Goal: Information Seeking & Learning: Compare options

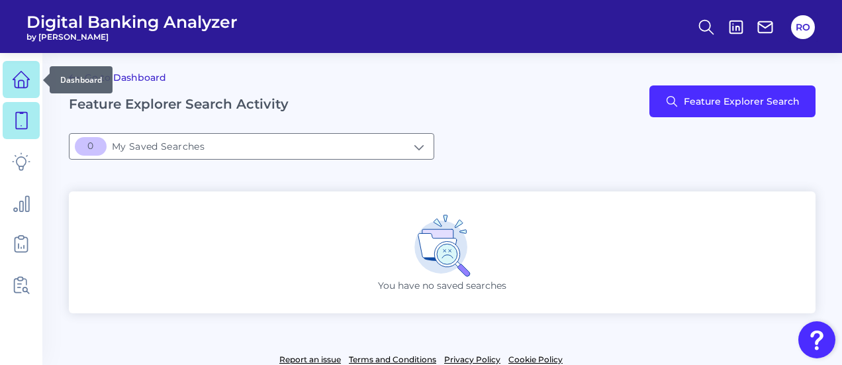
click at [26, 70] on link at bounding box center [21, 79] width 37 height 37
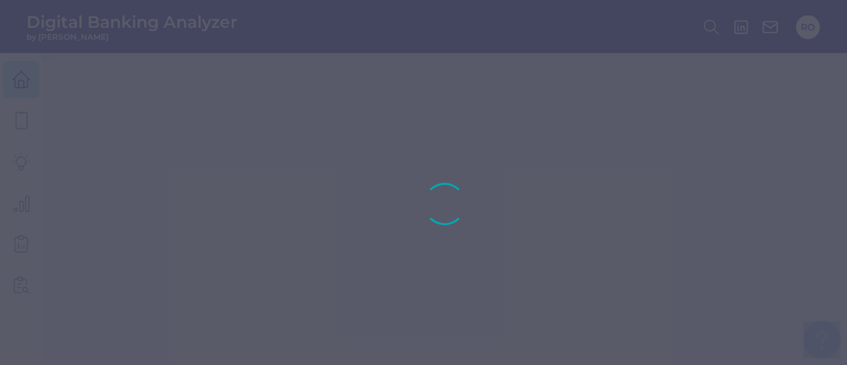
click at [26, 70] on div at bounding box center [423, 182] width 847 height 365
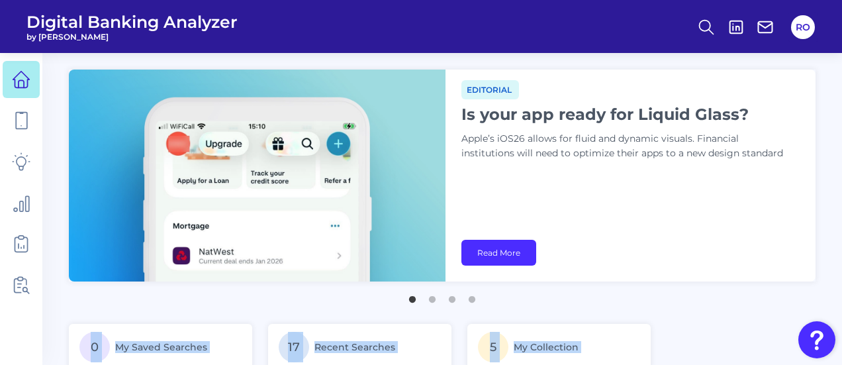
click at [555, 175] on div "Editorial Is your app ready for Liquid Glass? Apple’s iOS26 allows for fluid an…" at bounding box center [631, 176] width 370 height 212
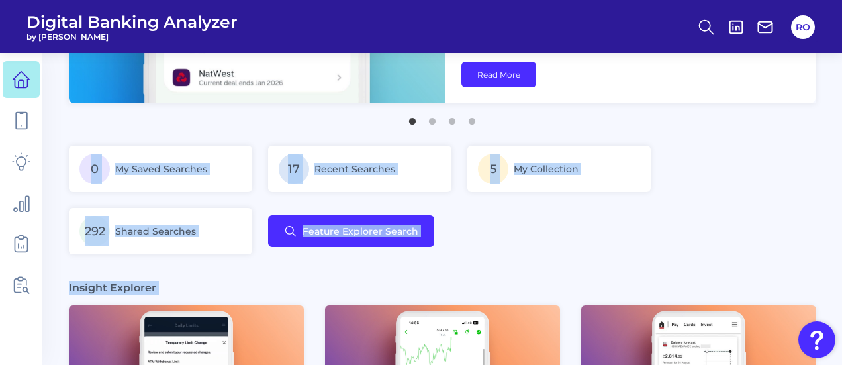
scroll to position [463, 0]
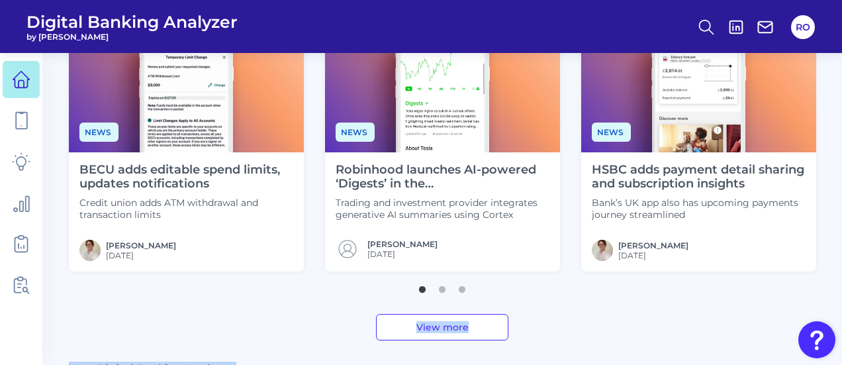
click at [514, 291] on ul "1 2 3" at bounding box center [442, 284] width 747 height 17
click at [239, 301] on section "Insight Explorer News BECU adds editable spend limits, updates notifications Cr…" at bounding box center [442, 167] width 747 height 345
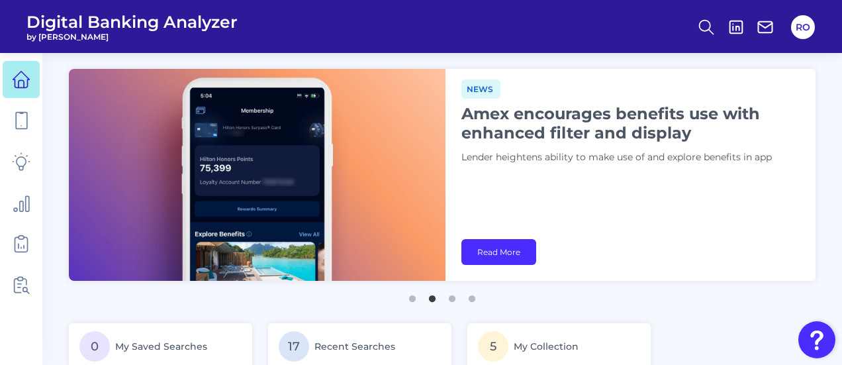
scroll to position [0, 0]
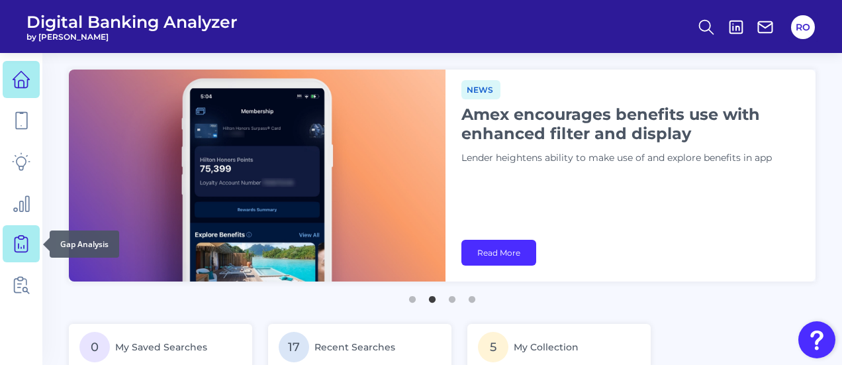
click at [23, 242] on icon at bounding box center [21, 243] width 19 height 19
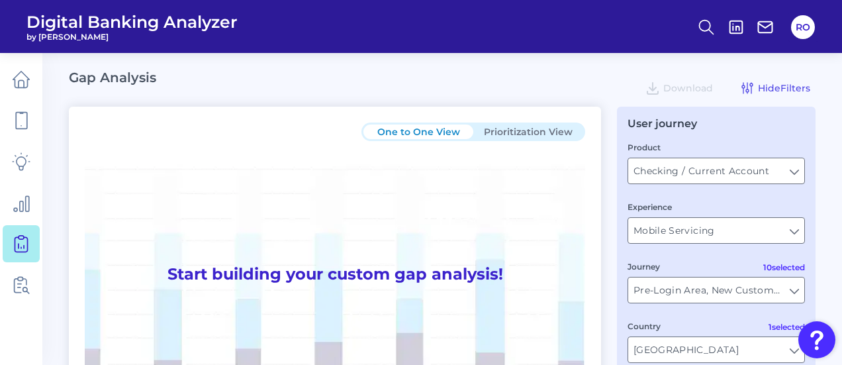
type input "All Journeys"
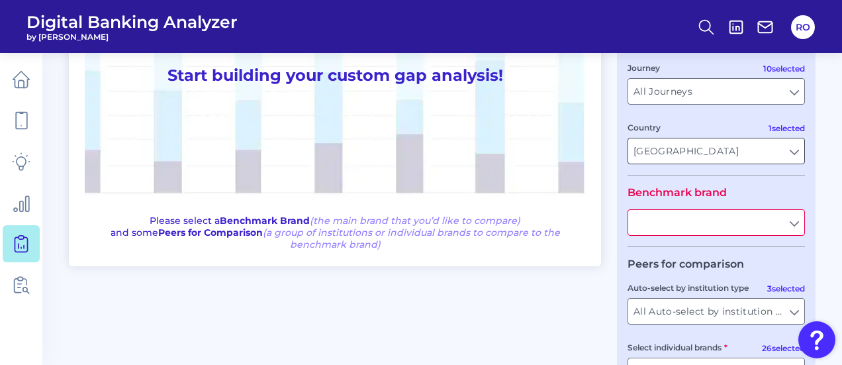
scroll to position [265, 0]
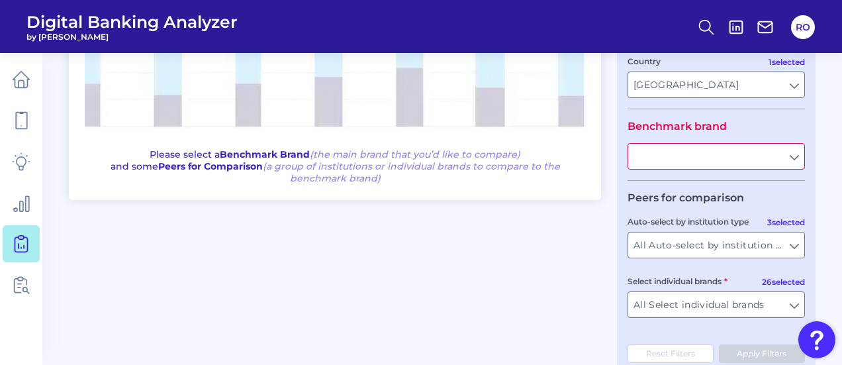
click at [796, 162] on input "text" at bounding box center [716, 156] width 176 height 25
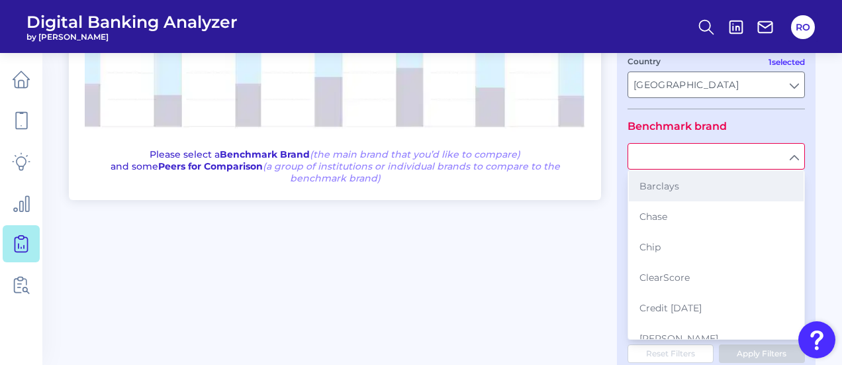
click at [687, 190] on button "Barclays" at bounding box center [716, 186] width 175 height 30
type input "Barclays"
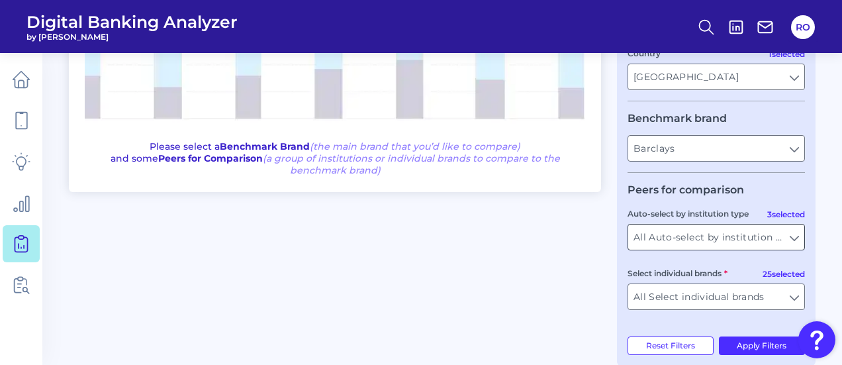
scroll to position [297, 0]
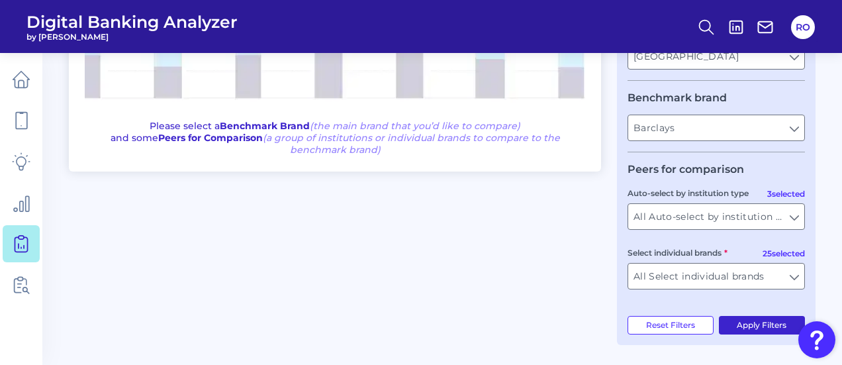
click at [751, 326] on button "Apply Filters" at bounding box center [762, 325] width 87 height 19
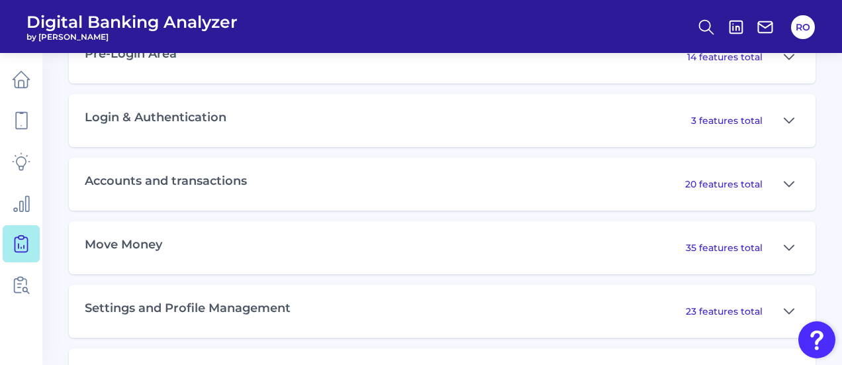
scroll to position [600, 0]
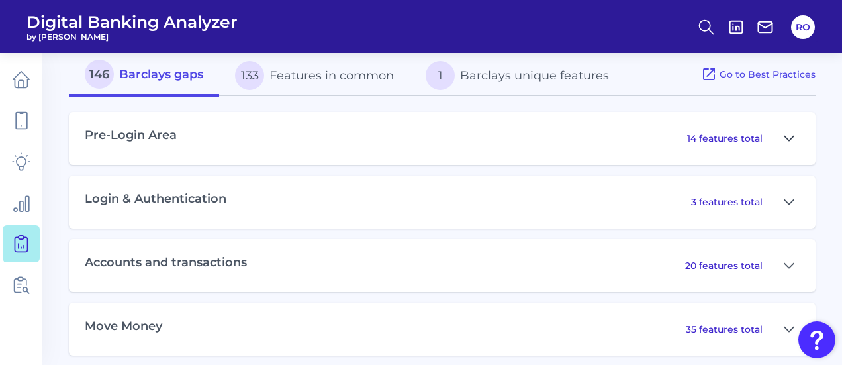
click at [788, 136] on icon at bounding box center [789, 138] width 11 height 16
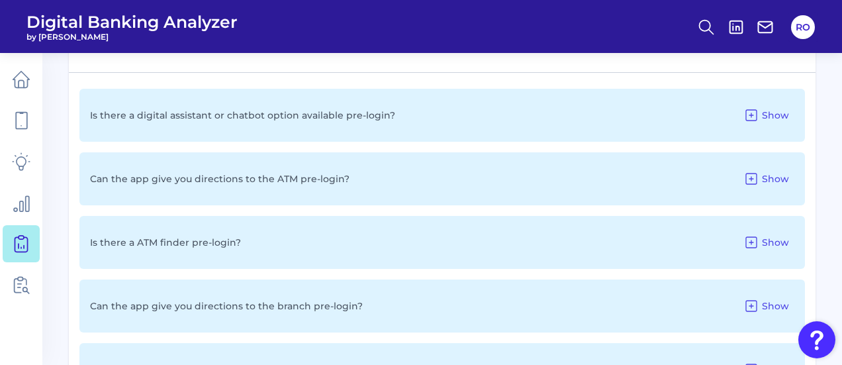
scroll to position [733, 0]
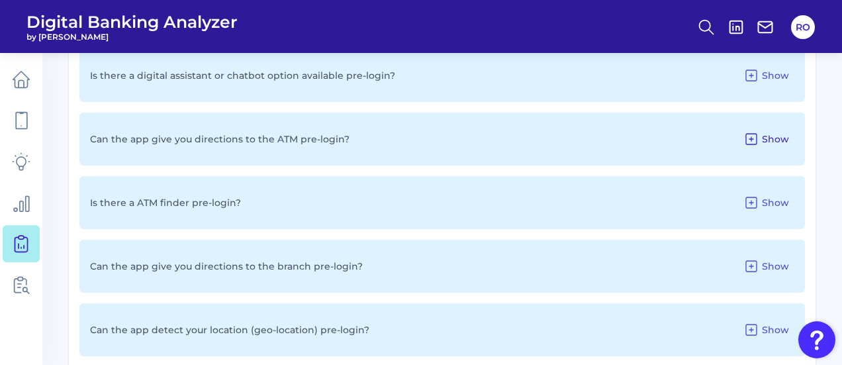
click at [776, 139] on span "Show" at bounding box center [775, 139] width 27 height 12
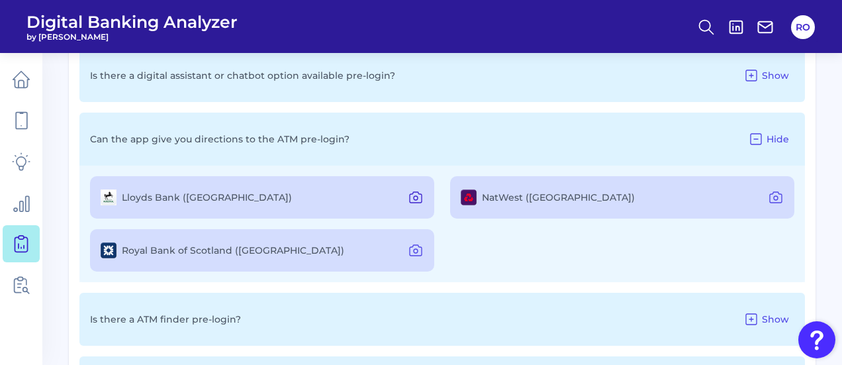
click at [417, 199] on icon at bounding box center [416, 198] width 4 height 4
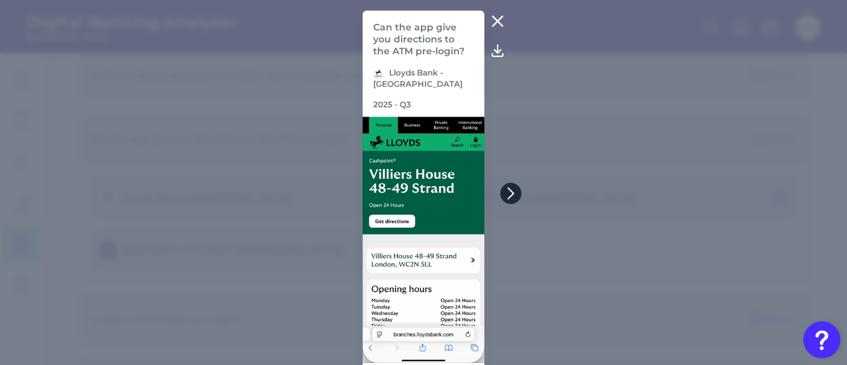
click at [506, 193] on icon at bounding box center [511, 193] width 12 height 12
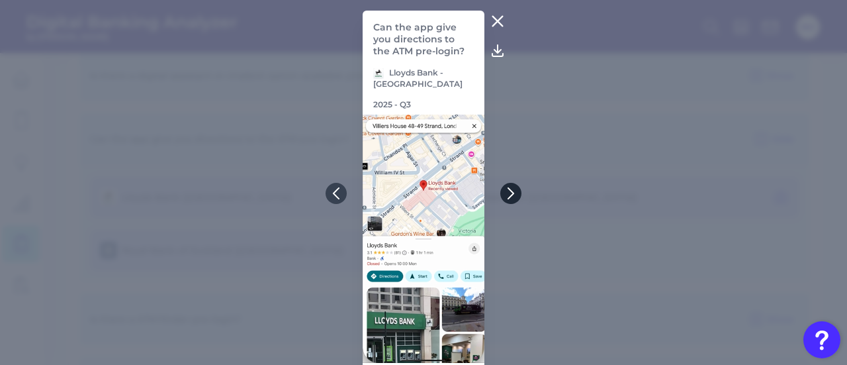
click at [506, 193] on icon at bounding box center [511, 193] width 12 height 12
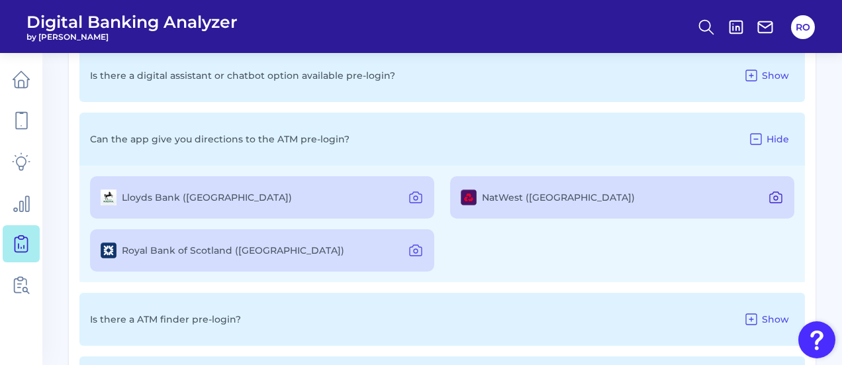
click at [774, 199] on icon at bounding box center [776, 197] width 16 height 16
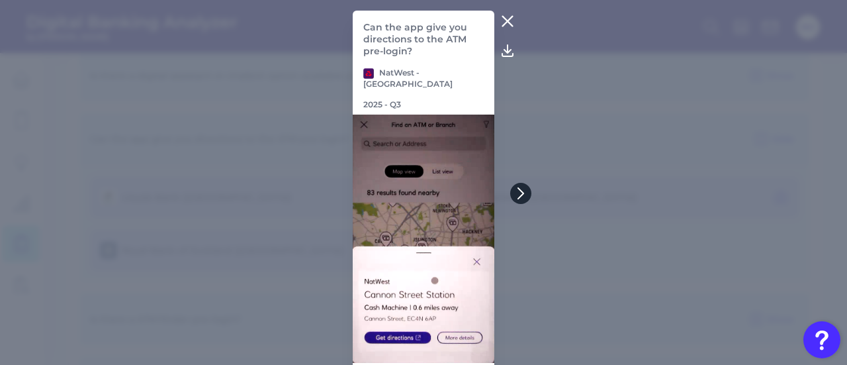
click at [522, 187] on icon at bounding box center [521, 193] width 12 height 12
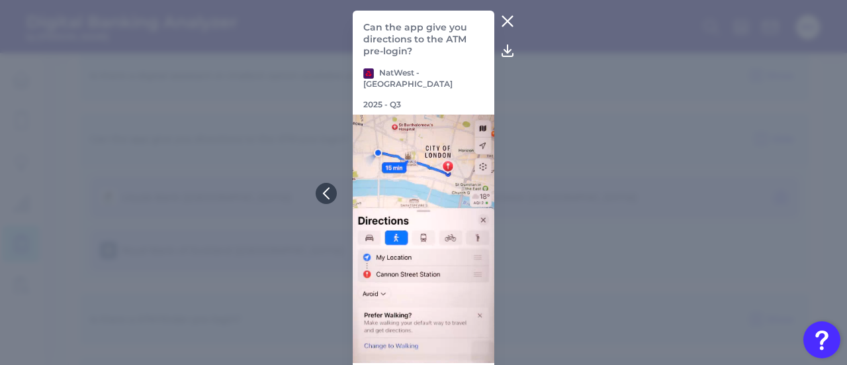
click at [507, 21] on icon at bounding box center [508, 21] width 16 height 16
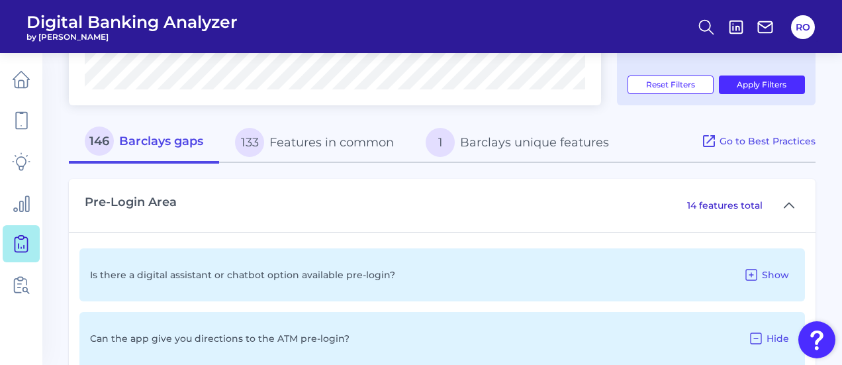
scroll to position [534, 0]
click at [332, 140] on button "133 Features in common" at bounding box center [314, 141] width 191 height 42
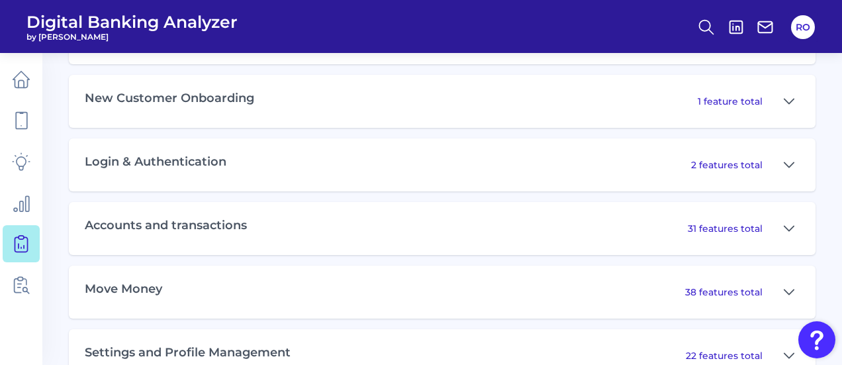
scroll to position [998, 0]
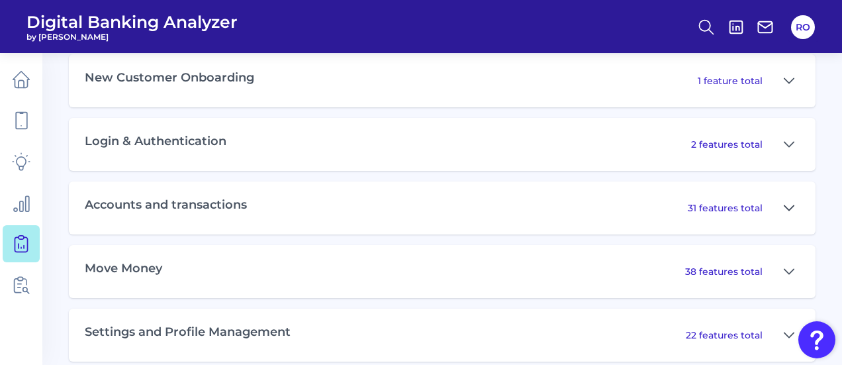
click at [790, 213] on icon at bounding box center [789, 208] width 11 height 16
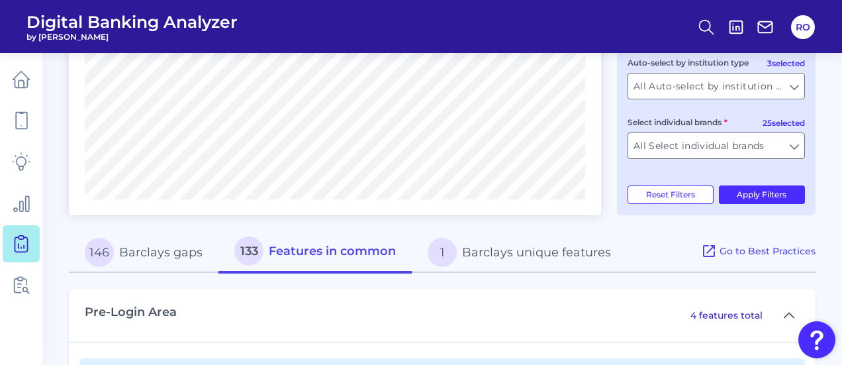
scroll to position [402, 0]
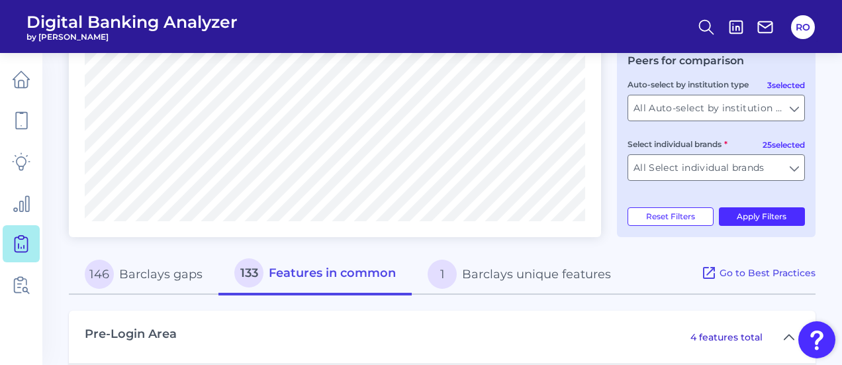
click at [496, 277] on button "1 Barclays unique features" at bounding box center [519, 274] width 215 height 42
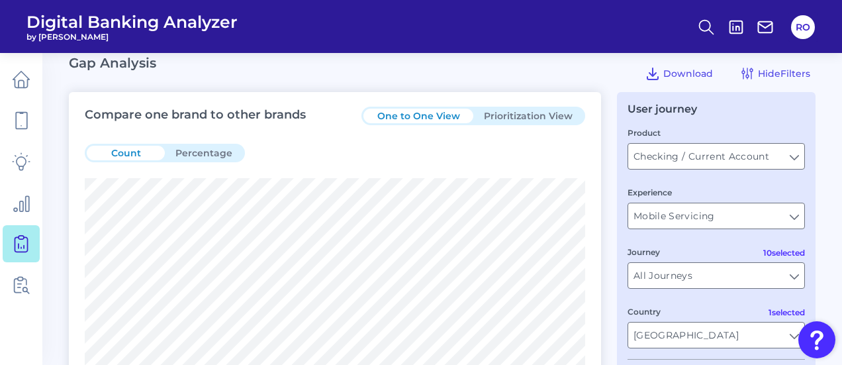
scroll to position [0, 0]
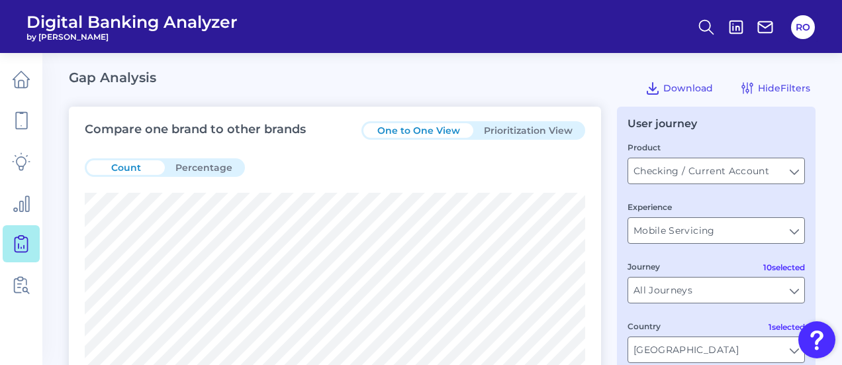
click at [540, 132] on button "Prioritization View" at bounding box center [528, 130] width 110 height 15
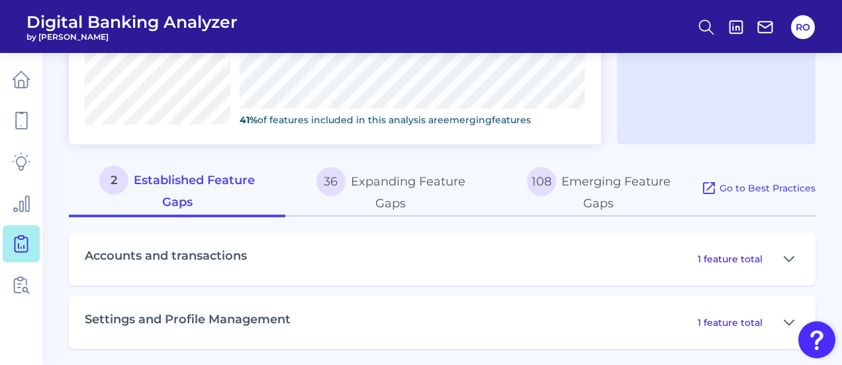
scroll to position [598, 0]
click at [789, 256] on icon at bounding box center [789, 258] width 11 height 16
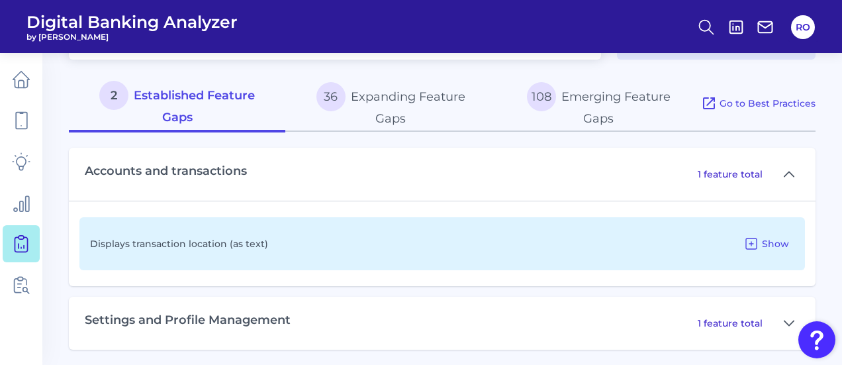
scroll to position [683, 0]
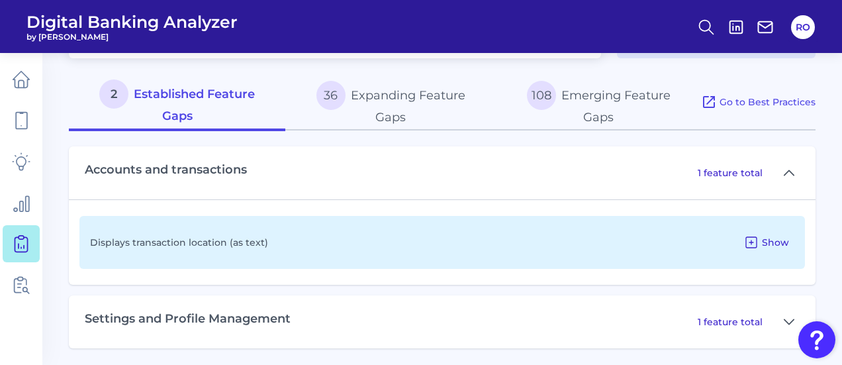
click at [778, 240] on span "Show" at bounding box center [775, 242] width 27 height 12
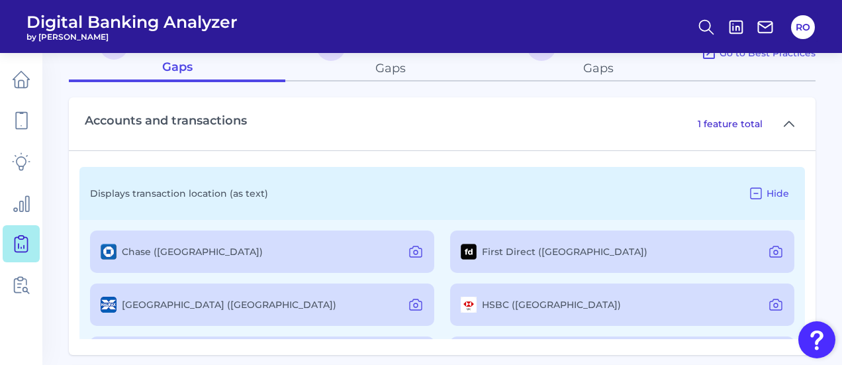
scroll to position [802, 0]
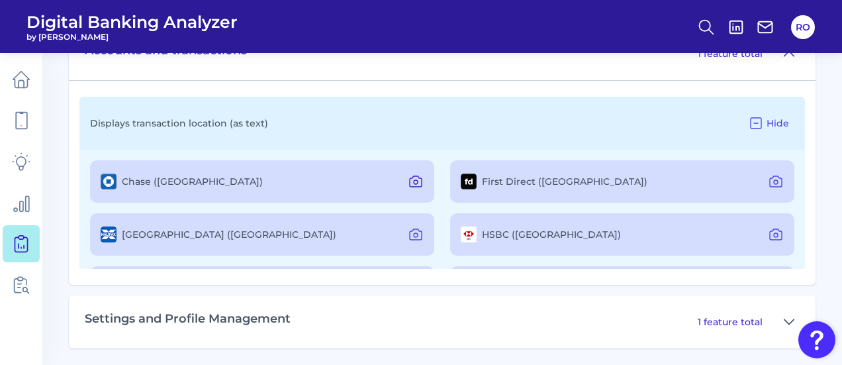
click at [416, 176] on icon at bounding box center [416, 181] width 16 height 16
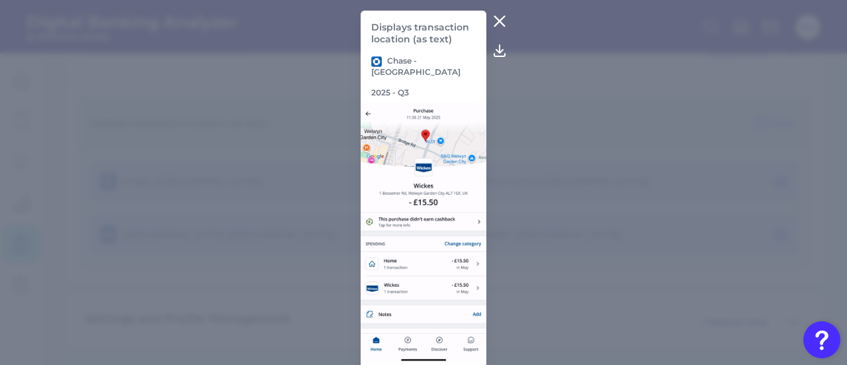
click at [493, 14] on icon at bounding box center [500, 21] width 16 height 16
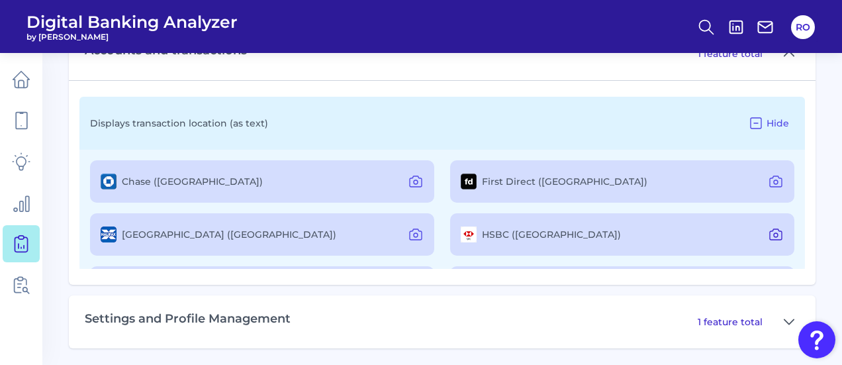
click at [763, 228] on button at bounding box center [776, 234] width 26 height 21
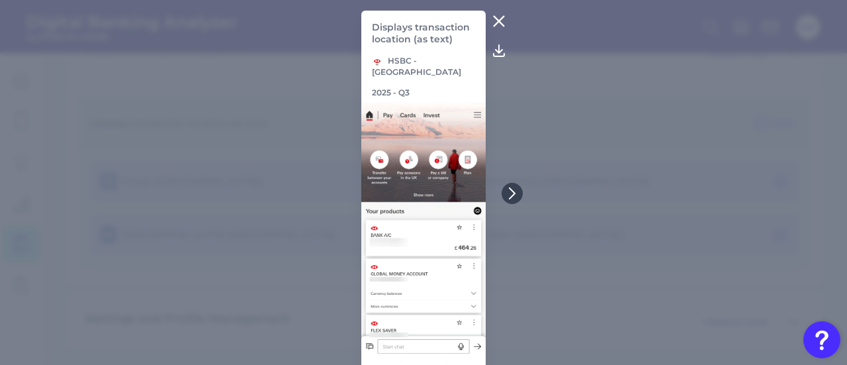
click at [498, 27] on icon at bounding box center [499, 21] width 16 height 16
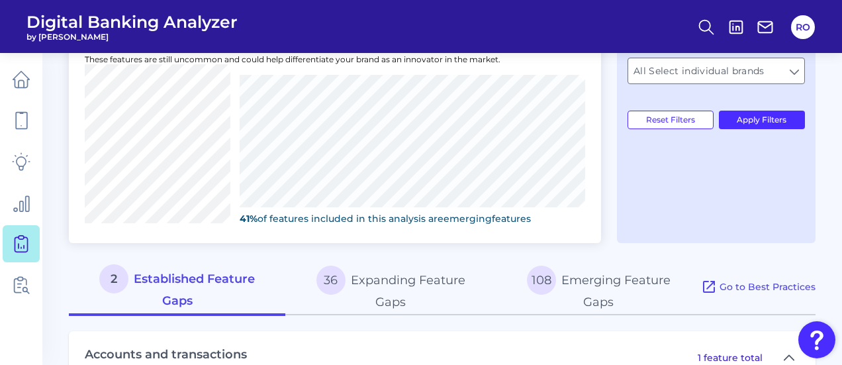
scroll to position [538, 0]
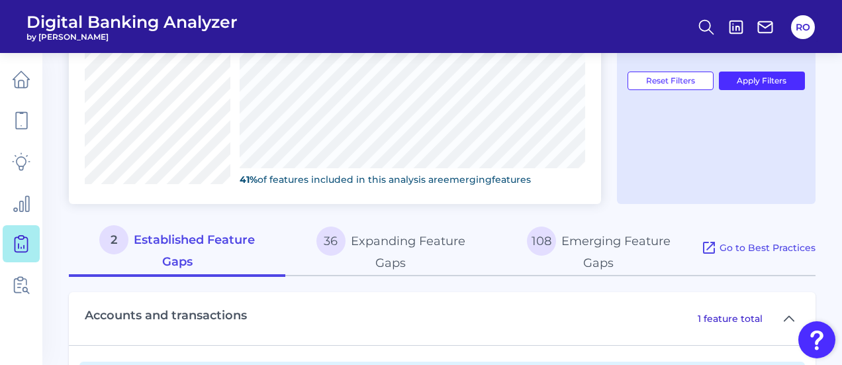
click at [414, 248] on button "36 Expanding Feature Gaps" at bounding box center [390, 248] width 211 height 57
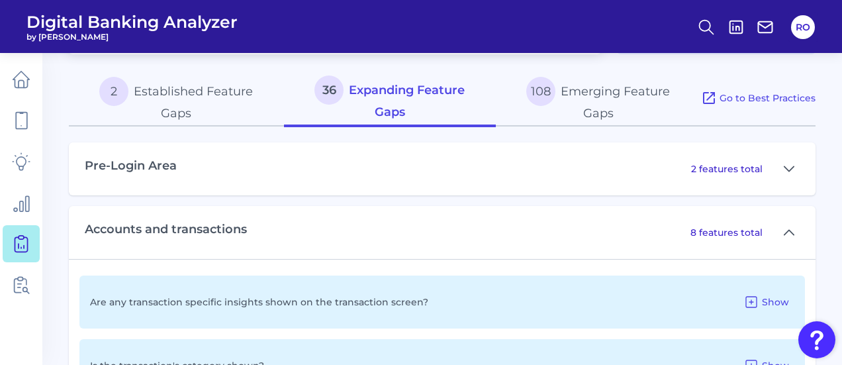
scroll to position [670, 0]
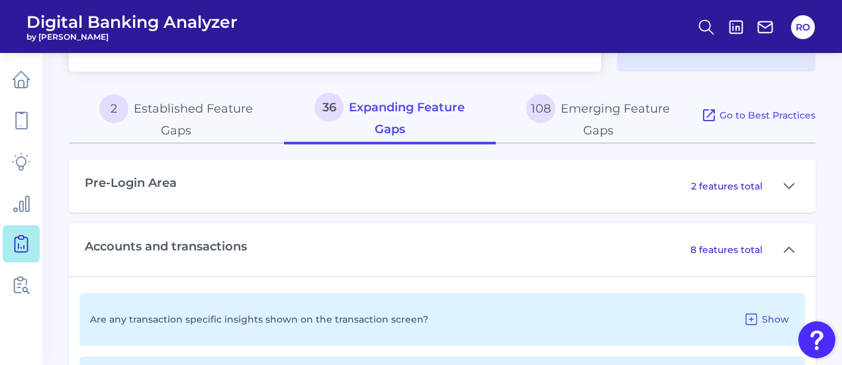
click at [604, 105] on button "108 Emerging Feature Gaps" at bounding box center [598, 115] width 205 height 57
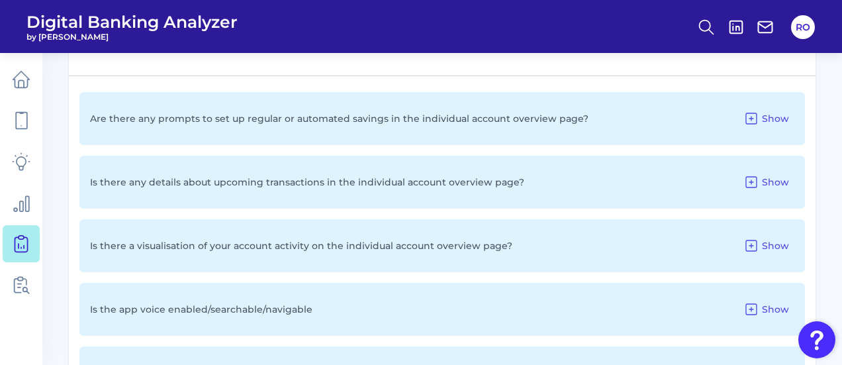
scroll to position [935, 0]
click at [774, 177] on span "Show" at bounding box center [775, 181] width 27 height 12
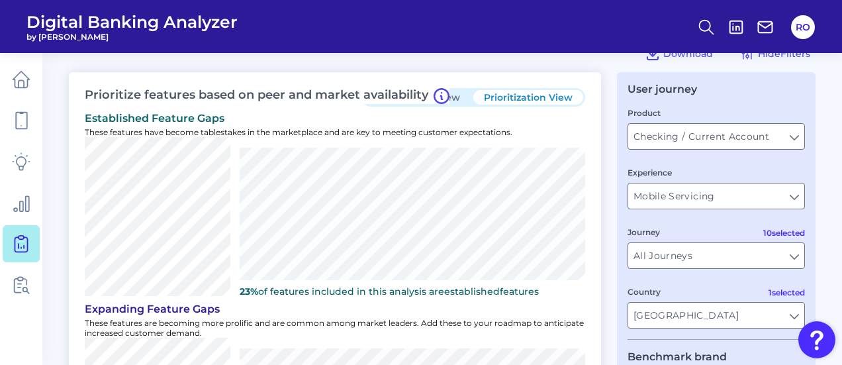
scroll to position [8, 0]
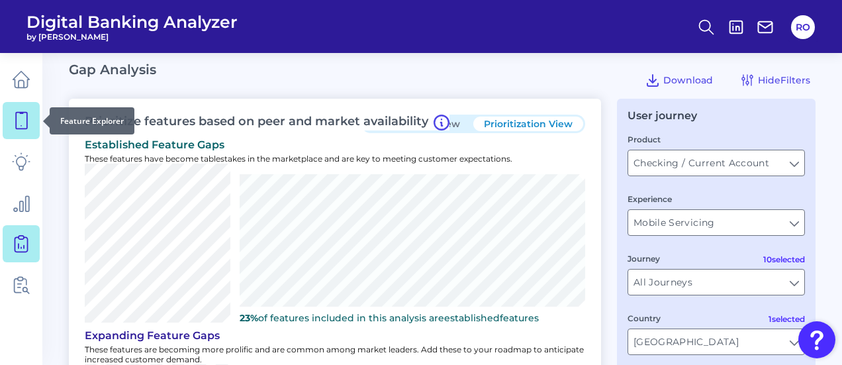
click at [19, 111] on link at bounding box center [21, 120] width 37 height 37
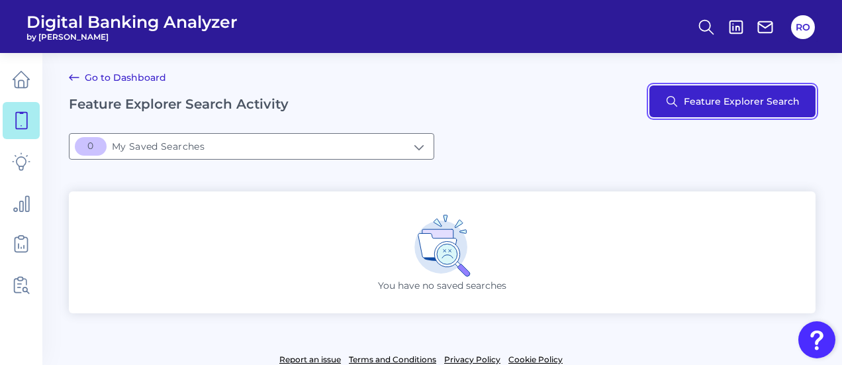
click at [743, 101] on button "Feature Explorer Search" at bounding box center [732, 101] width 166 height 32
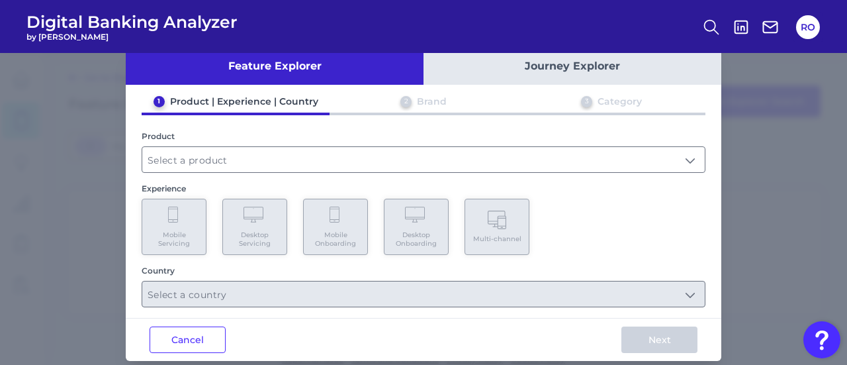
scroll to position [40, 0]
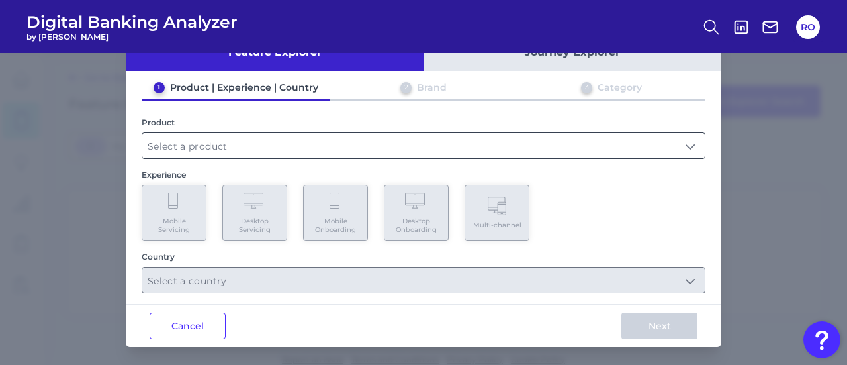
click at [302, 145] on input "text" at bounding box center [423, 145] width 563 height 25
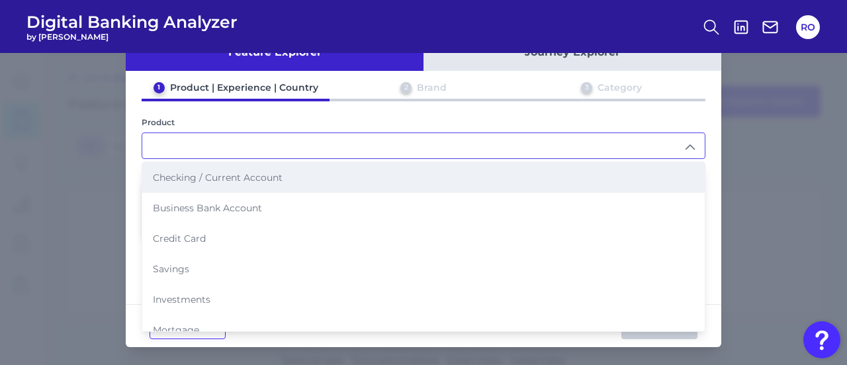
click at [265, 179] on span "Checking / Current Account" at bounding box center [218, 177] width 130 height 12
type input "Checking / Current Account"
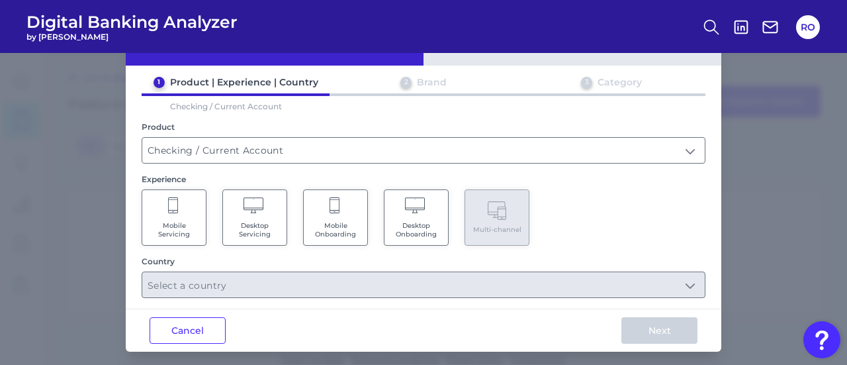
scroll to position [50, 0]
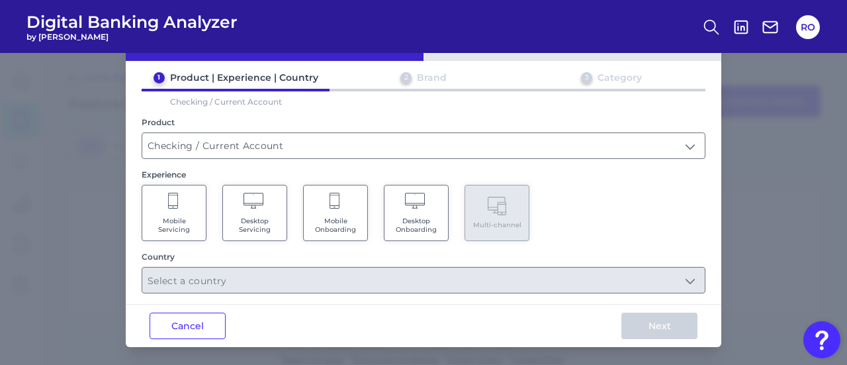
click at [162, 211] on Servicing "Mobile Servicing" at bounding box center [174, 213] width 65 height 56
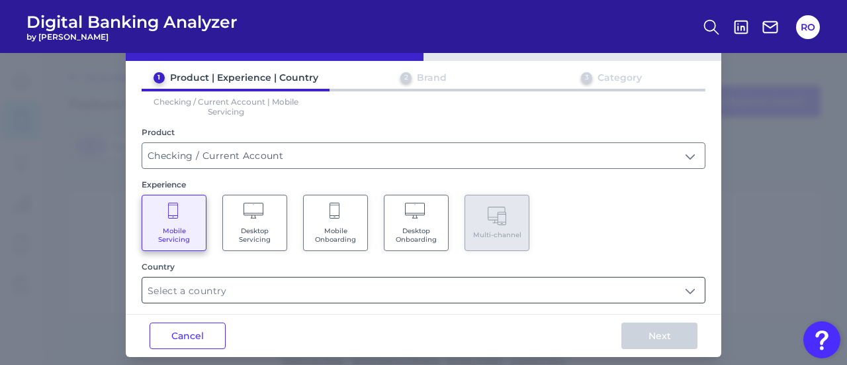
click at [684, 289] on input "text" at bounding box center [423, 289] width 563 height 25
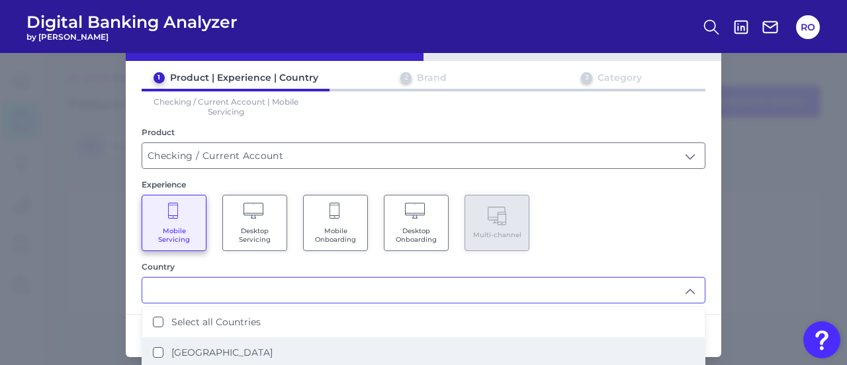
click at [238, 346] on label "[GEOGRAPHIC_DATA]" at bounding box center [221, 352] width 101 height 12
type input "[GEOGRAPHIC_DATA]"
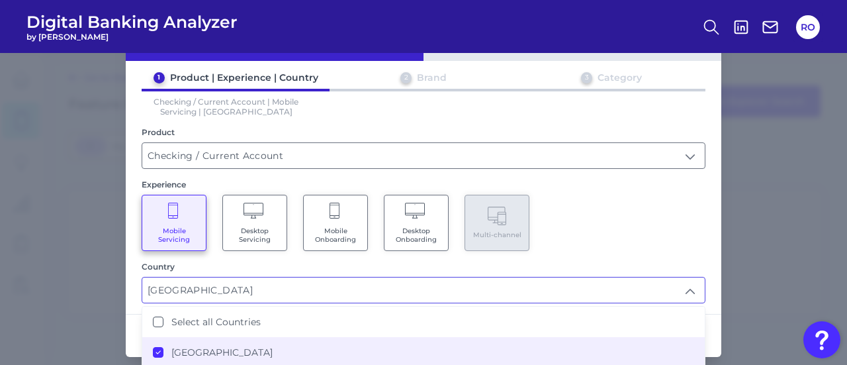
scroll to position [0, 0]
click at [588, 236] on div "Mobile Servicing Desktop Servicing Mobile Onboarding Desktop Onboarding Multi-c…" at bounding box center [424, 223] width 564 height 56
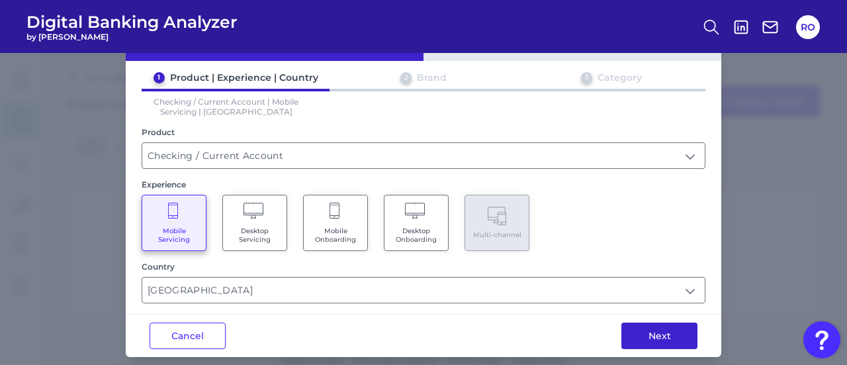
click at [650, 334] on button "Next" at bounding box center [660, 335] width 76 height 26
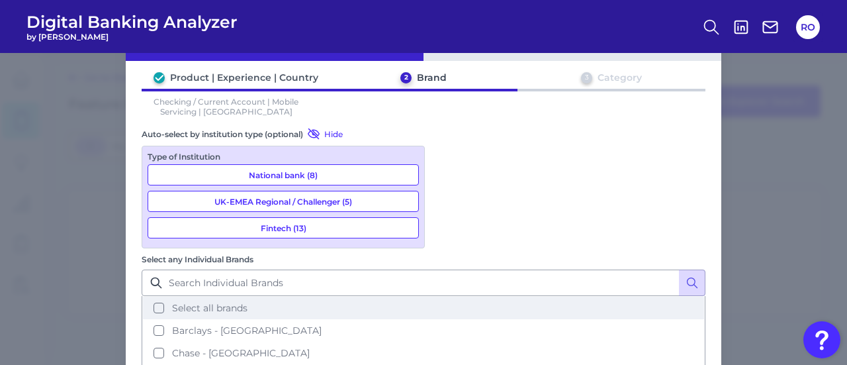
click at [248, 302] on span "Select all brands" at bounding box center [209, 308] width 75 height 12
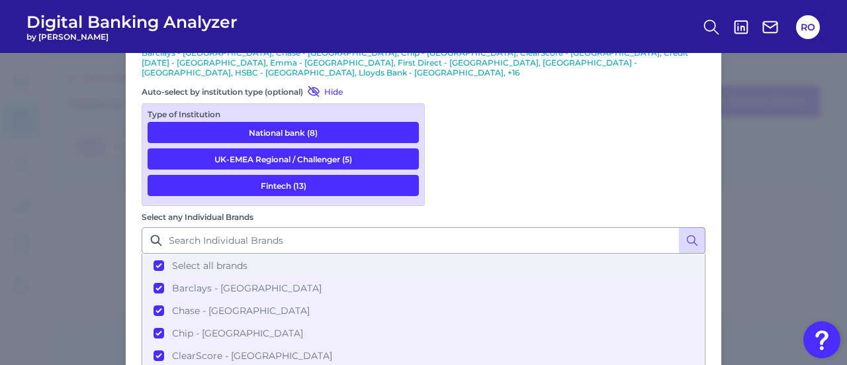
scroll to position [156, 0]
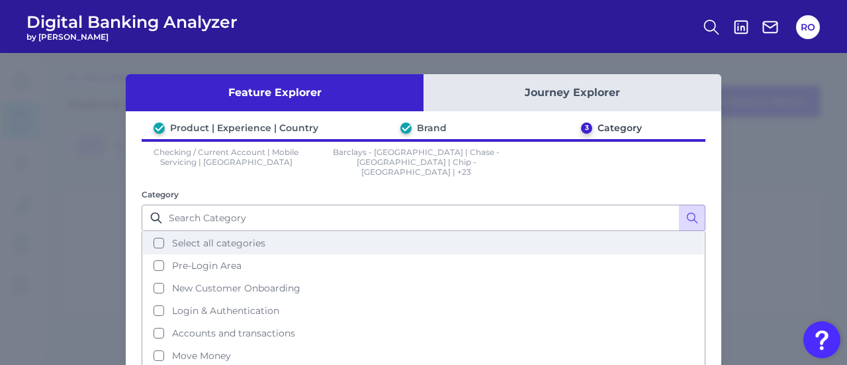
click at [236, 237] on span "Select all categories" at bounding box center [218, 243] width 93 height 12
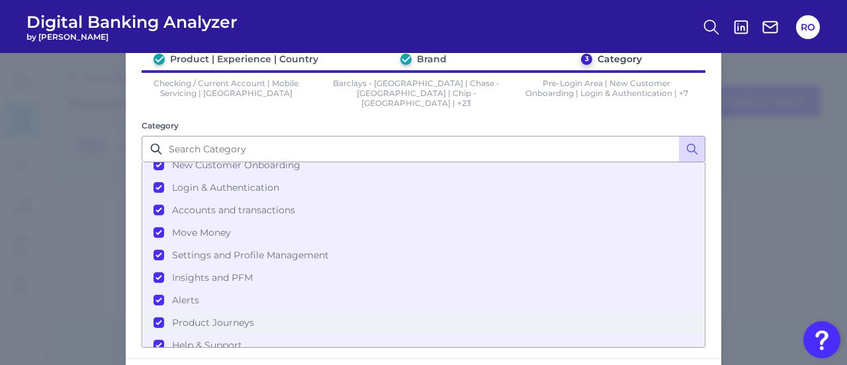
scroll to position [114, 0]
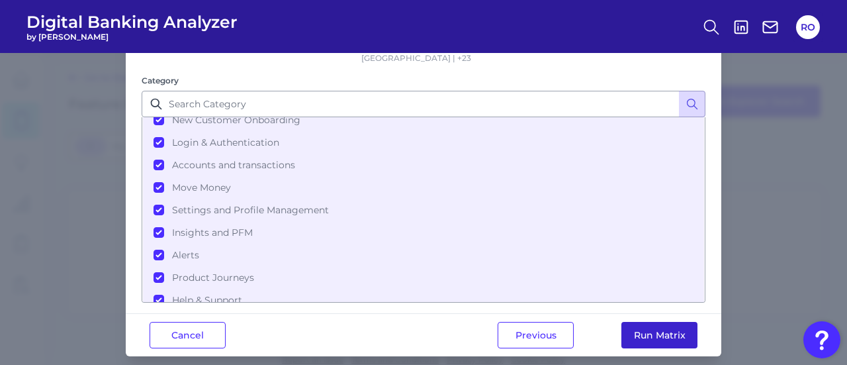
click at [628, 324] on button "Run Matrix" at bounding box center [660, 335] width 76 height 26
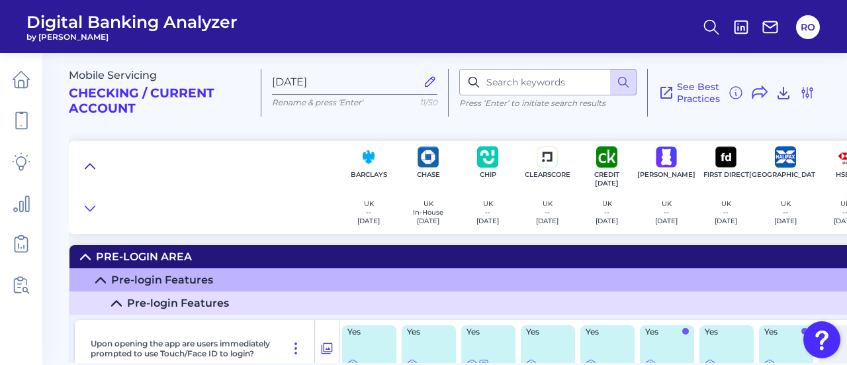
click at [91, 169] on icon at bounding box center [90, 166] width 11 height 13
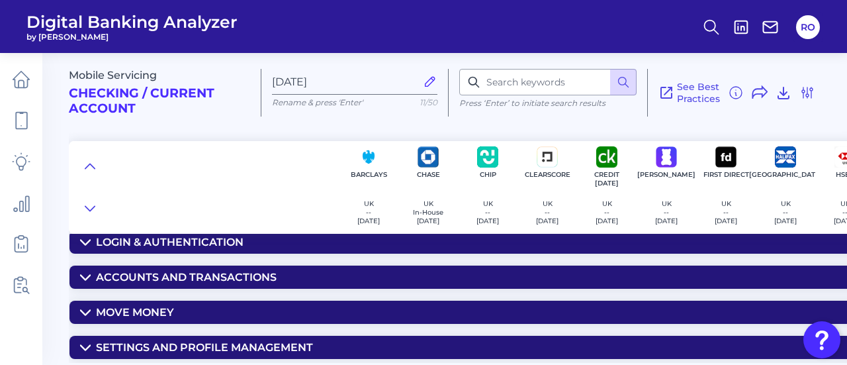
scroll to position [66, 0]
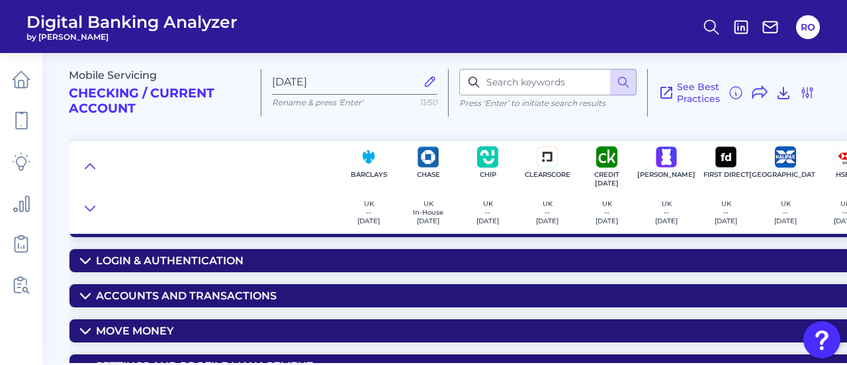
click at [167, 295] on div "Accounts and transactions" at bounding box center [186, 295] width 181 height 13
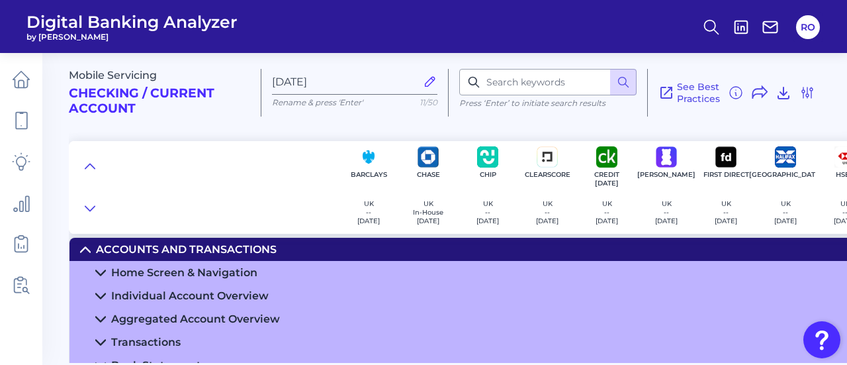
scroll to position [132, 0]
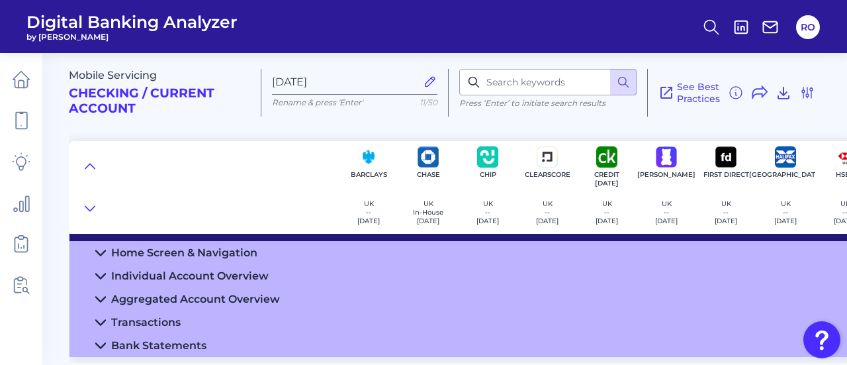
click at [179, 275] on div "Individual Account Overview" at bounding box center [190, 275] width 158 height 13
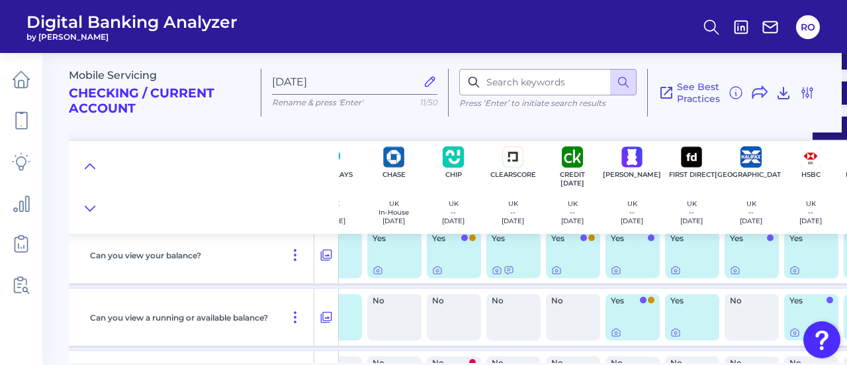
scroll to position [199, 0]
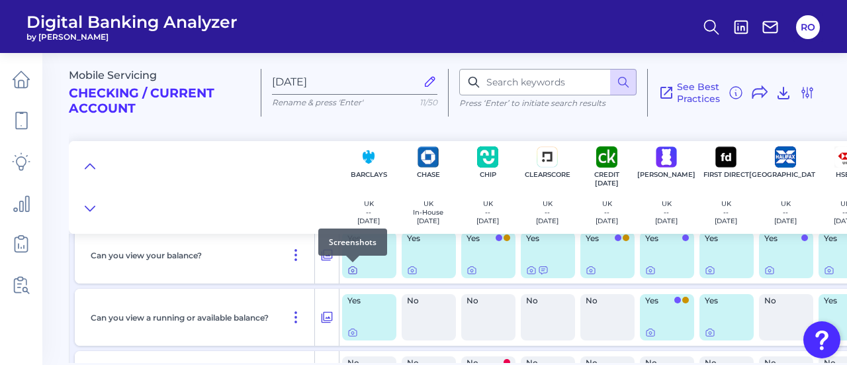
click at [353, 269] on icon at bounding box center [353, 270] width 11 height 11
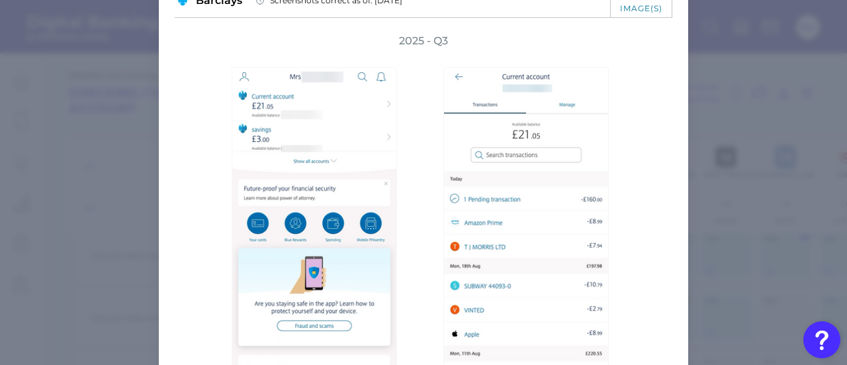
scroll to position [164, 0]
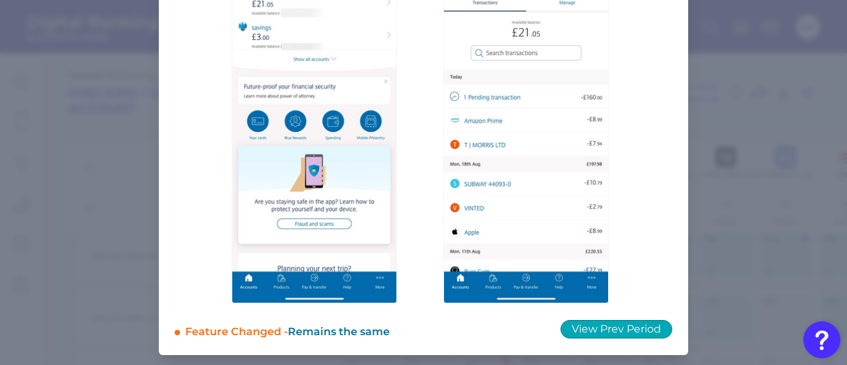
click at [620, 328] on button "View Prev Period" at bounding box center [617, 329] width 112 height 19
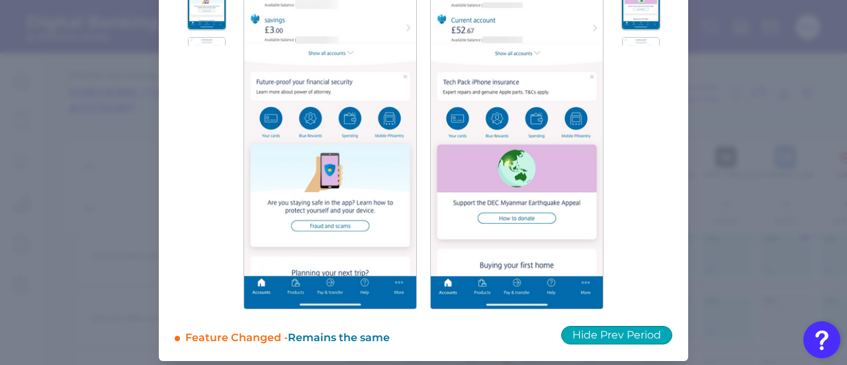
scroll to position [0, 0]
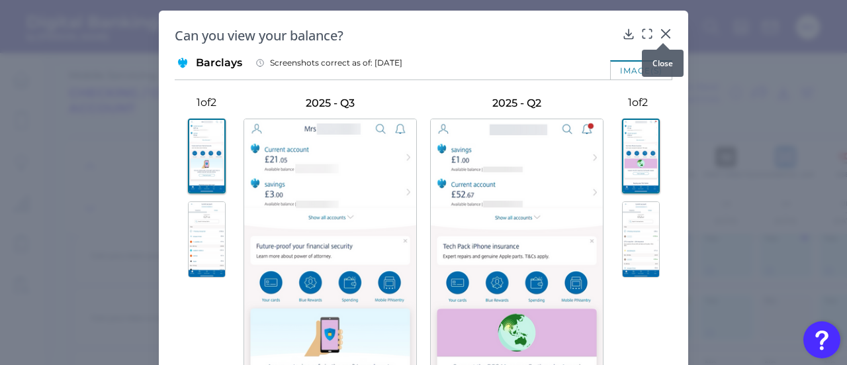
click at [659, 34] on icon at bounding box center [665, 33] width 13 height 13
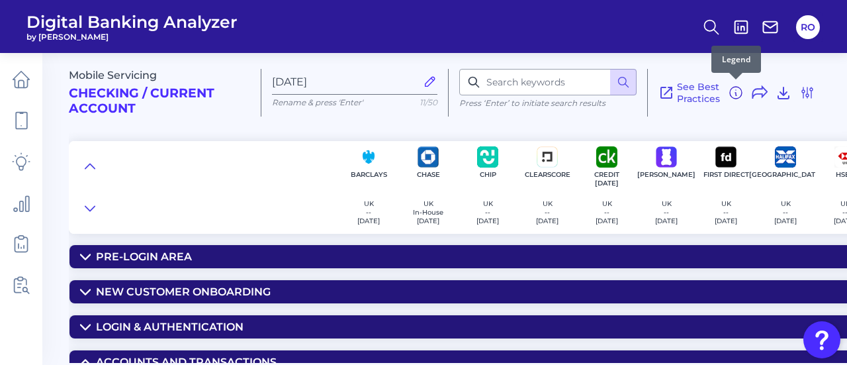
click at [735, 93] on icon at bounding box center [736, 93] width 16 height 16
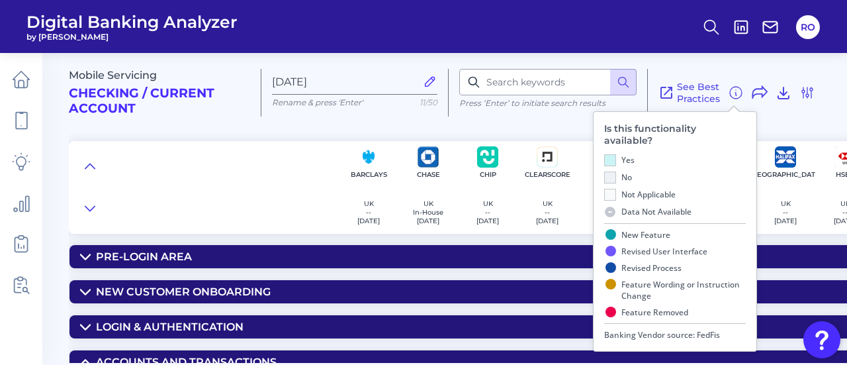
click at [271, 201] on div at bounding box center [204, 187] width 270 height 93
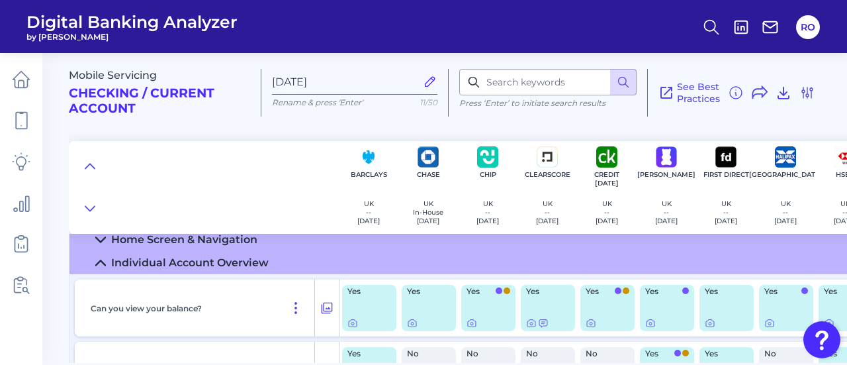
scroll to position [199, 0]
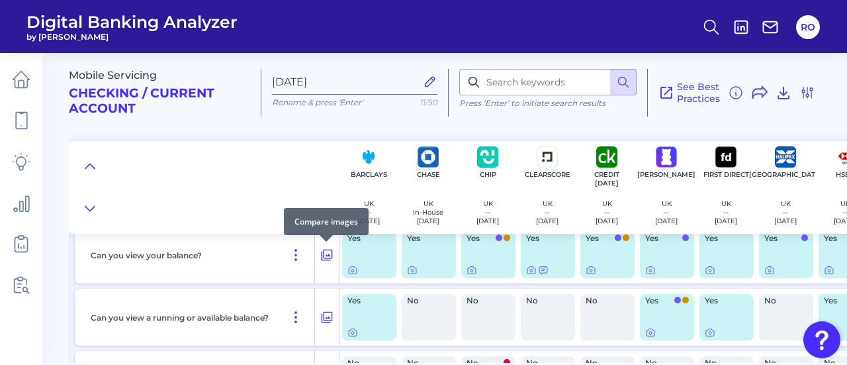
click at [328, 252] on icon at bounding box center [326, 255] width 13 height 16
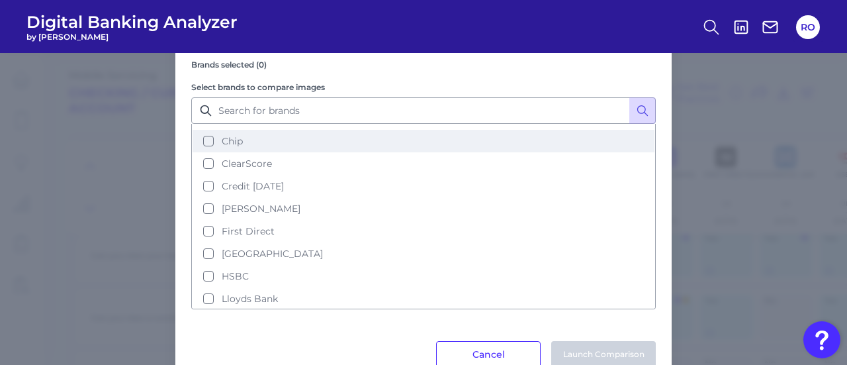
scroll to position [0, 0]
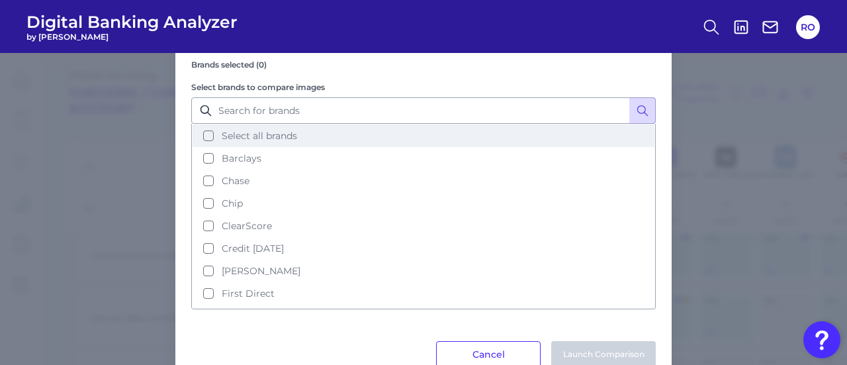
click at [263, 137] on span "Select all brands" at bounding box center [259, 136] width 75 height 12
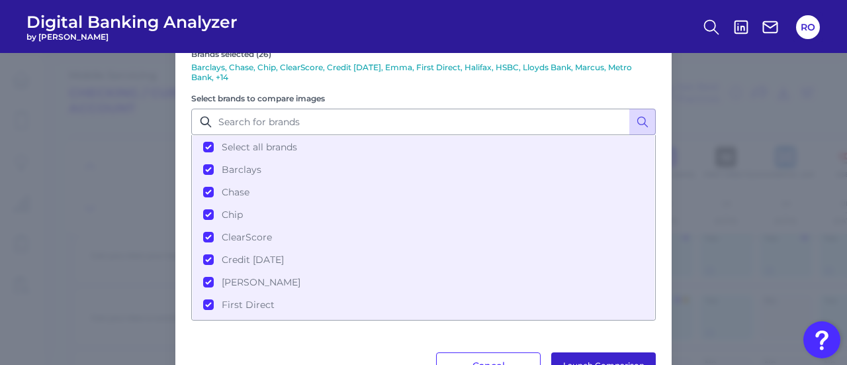
click at [637, 358] on button "Launch Comparison" at bounding box center [603, 365] width 105 height 26
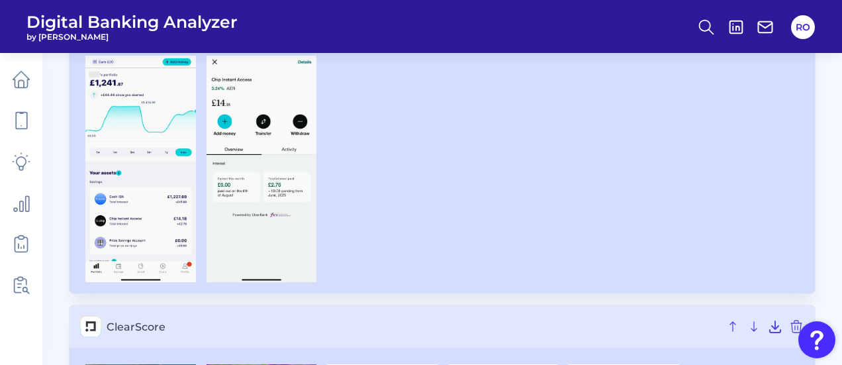
scroll to position [794, 0]
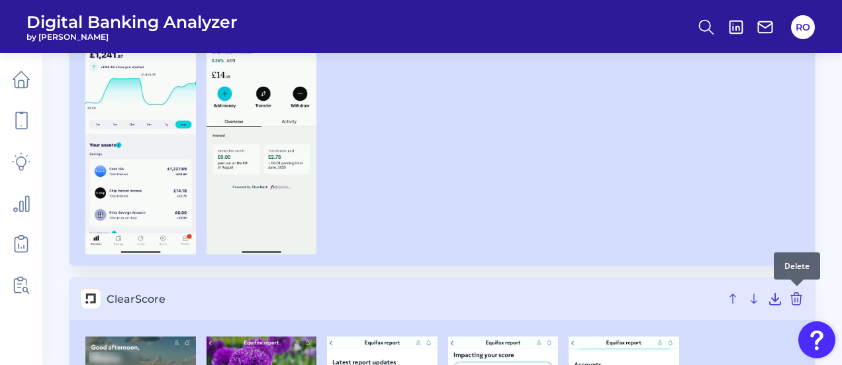
click at [800, 295] on icon at bounding box center [796, 299] width 16 height 16
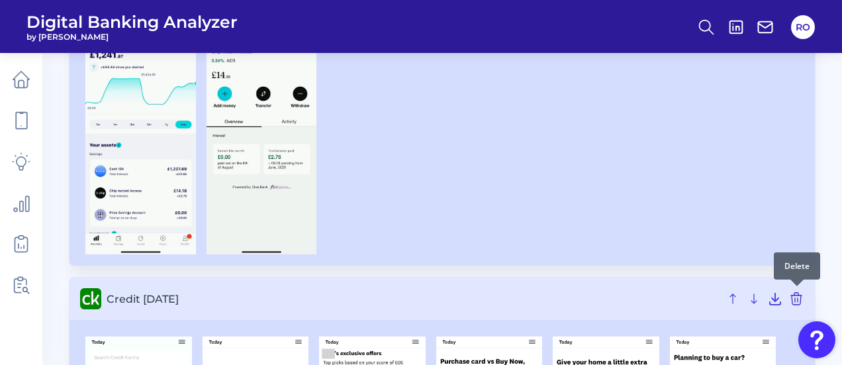
click at [794, 297] on icon at bounding box center [796, 299] width 16 height 16
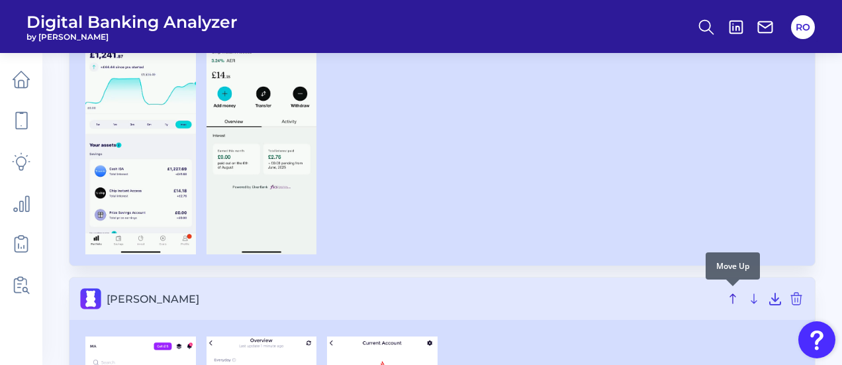
click at [735, 298] on icon at bounding box center [733, 299] width 16 height 16
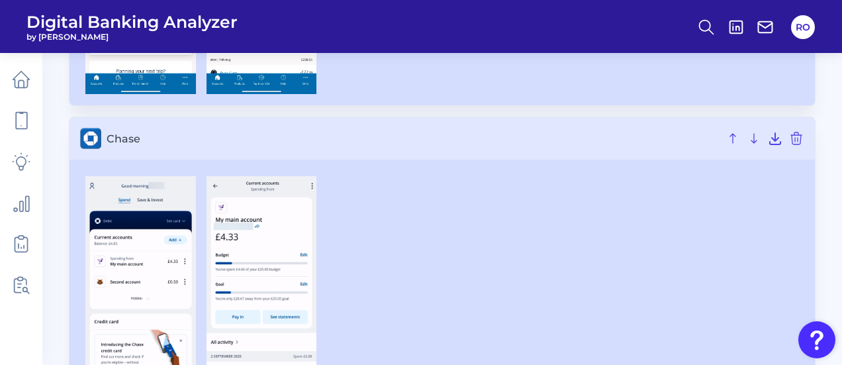
scroll to position [530, 0]
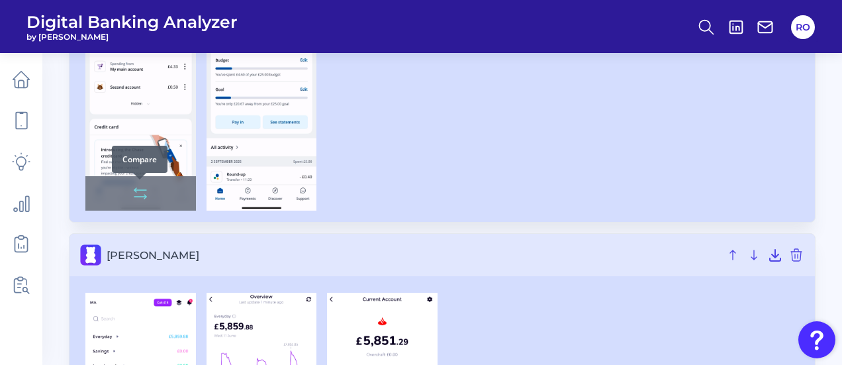
click at [137, 193] on icon at bounding box center [140, 193] width 16 height 16
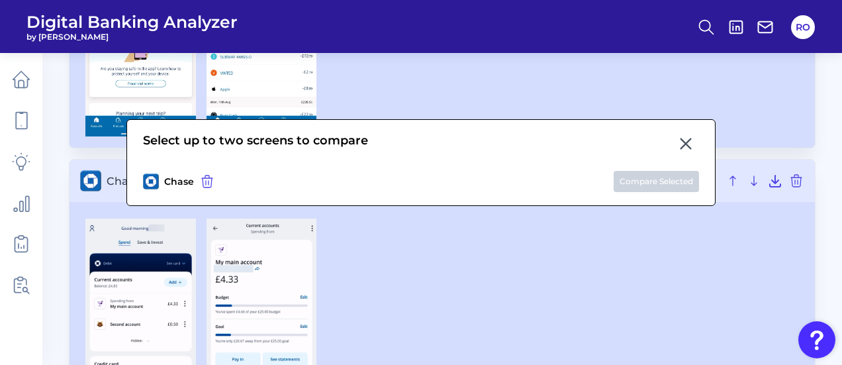
scroll to position [265, 0]
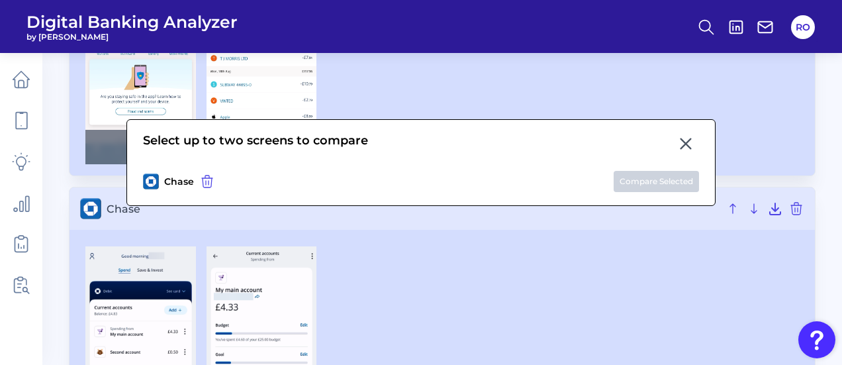
click at [105, 147] on div at bounding box center [140, 147] width 111 height 34
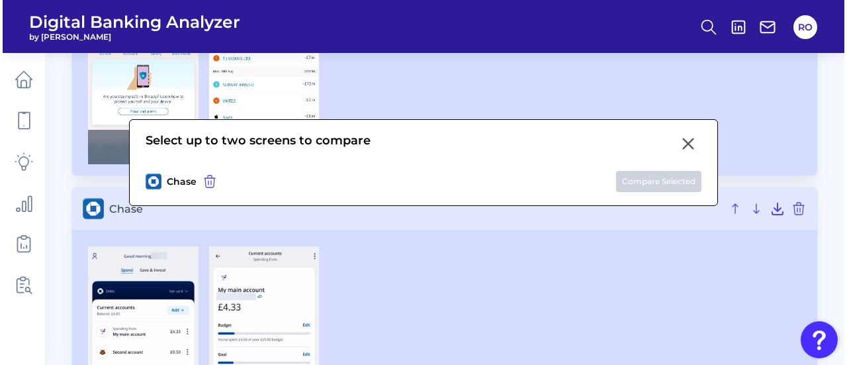
scroll to position [199, 0]
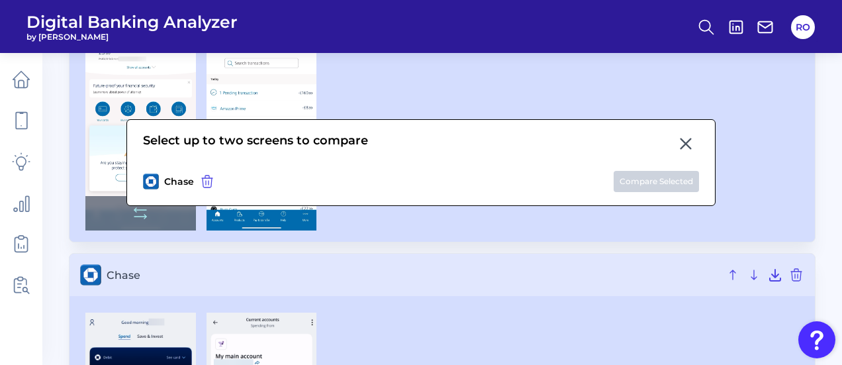
click at [116, 219] on div at bounding box center [140, 213] width 111 height 34
click at [138, 210] on icon at bounding box center [140, 210] width 12 height 0
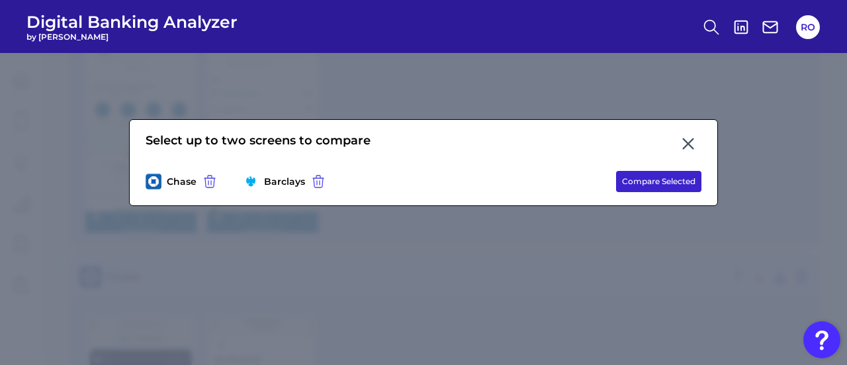
click at [672, 181] on button "Compare Selected" at bounding box center [658, 181] width 85 height 21
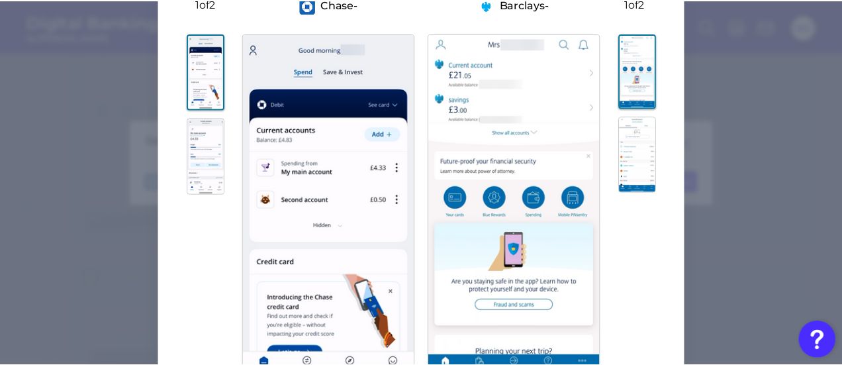
scroll to position [0, 0]
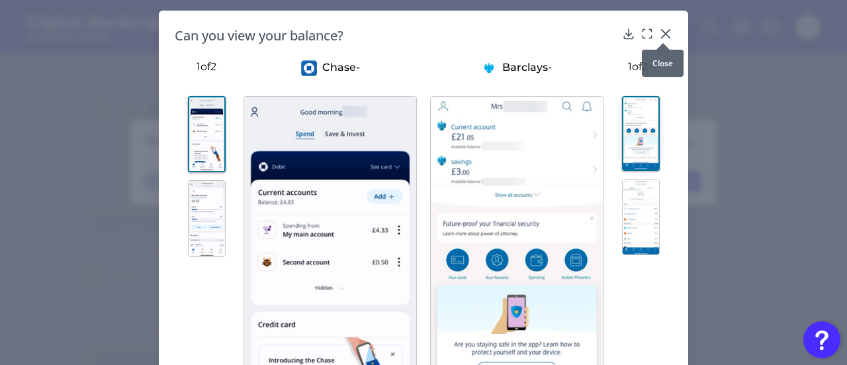
click at [664, 31] on icon at bounding box center [665, 33] width 13 height 13
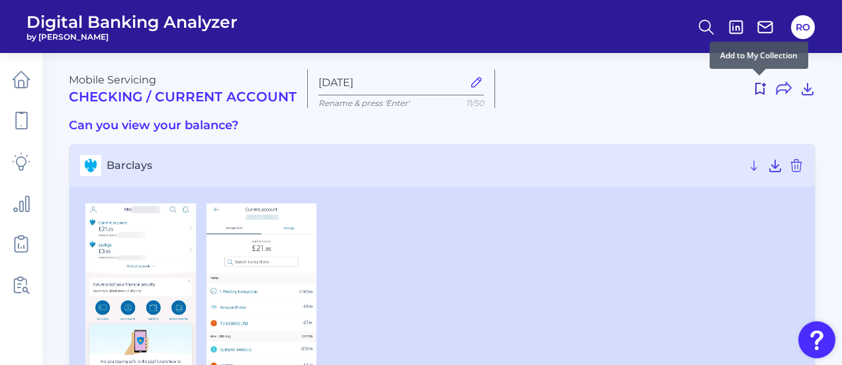
click at [754, 91] on icon at bounding box center [760, 89] width 16 height 16
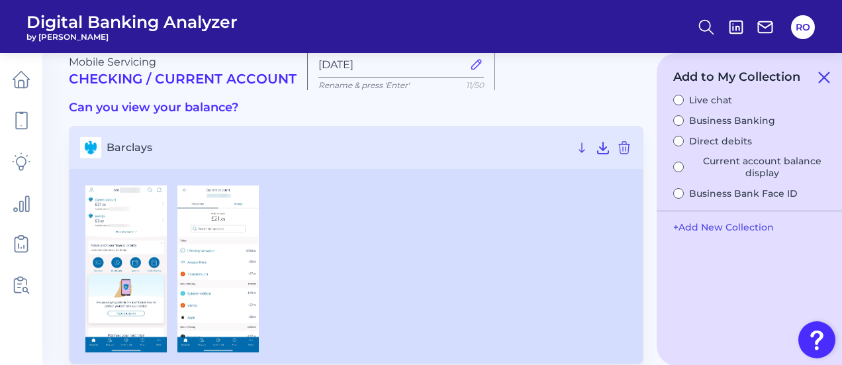
scroll to position [66, 0]
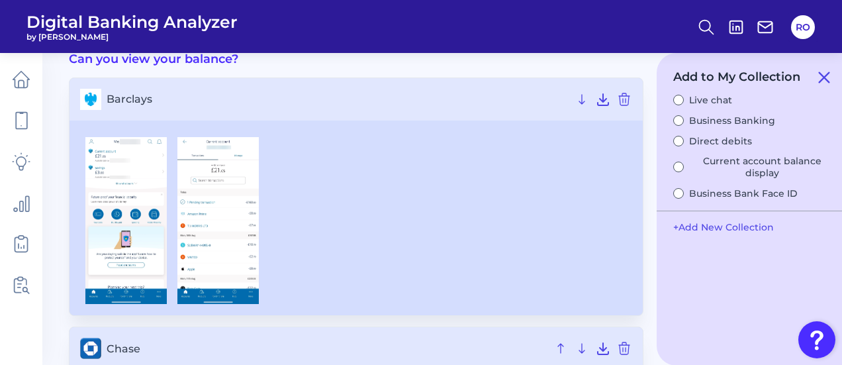
click at [142, 218] on img at bounding box center [125, 220] width 81 height 167
click at [725, 222] on button "+ Add New Collection" at bounding box center [724, 226] width 114 height 25
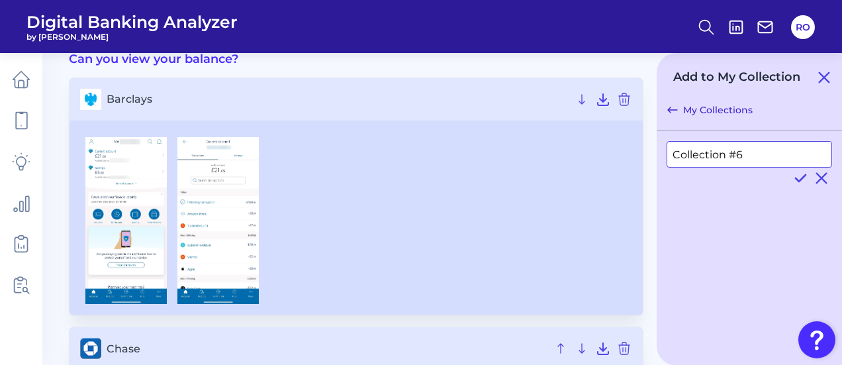
click at [710, 158] on input "Collection #6" at bounding box center [749, 154] width 165 height 26
click at [804, 181] on icon at bounding box center [800, 178] width 16 height 16
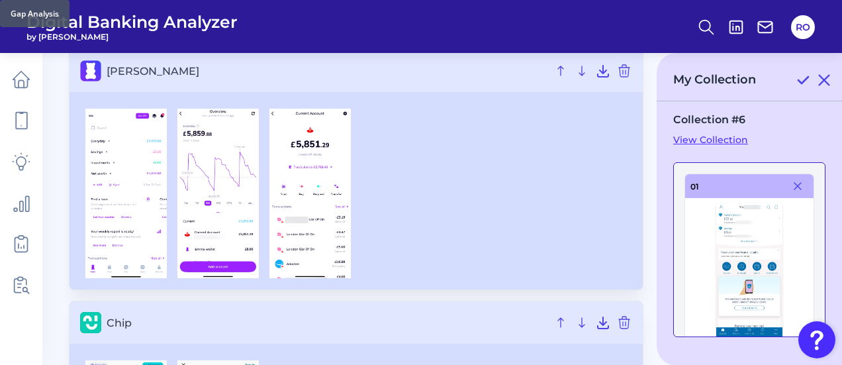
scroll to position [596, 0]
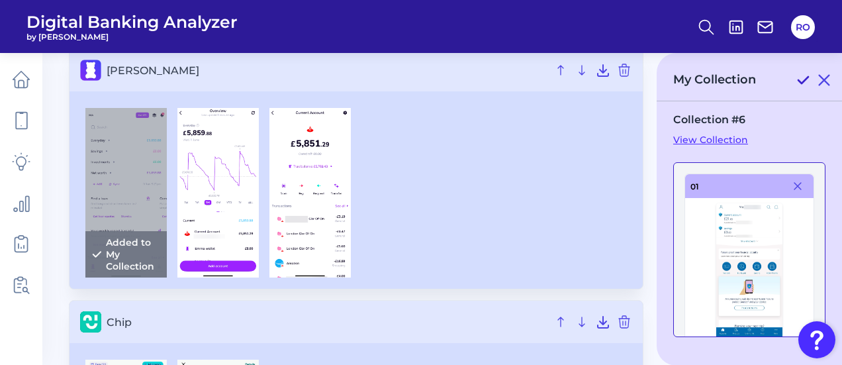
click at [802, 75] on icon at bounding box center [803, 80] width 16 height 16
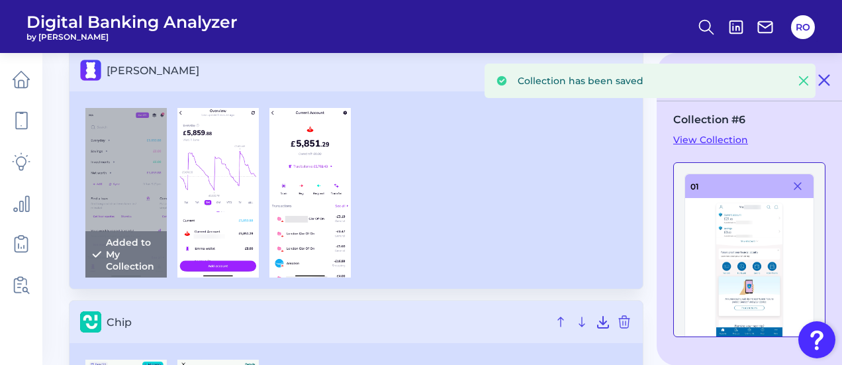
click at [722, 140] on link "View Collection" at bounding box center [749, 140] width 152 height 12
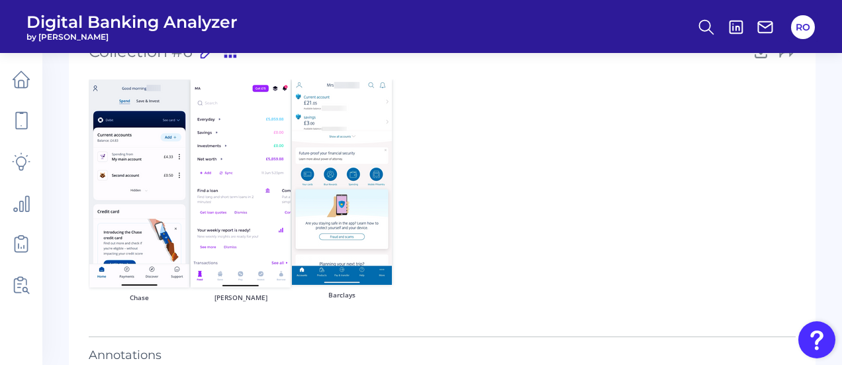
scroll to position [122, 0]
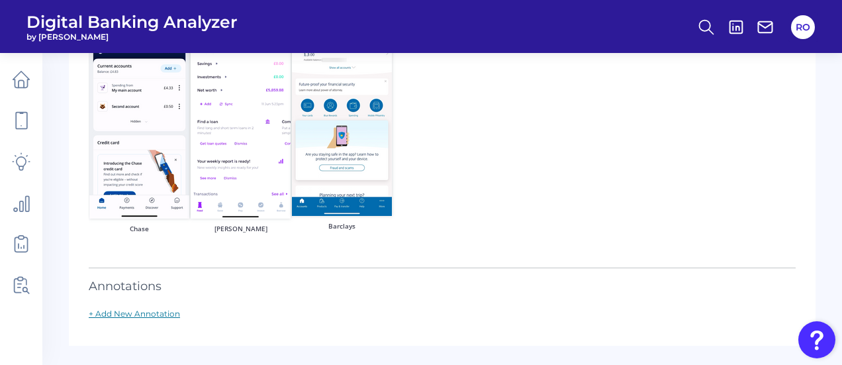
click at [131, 309] on link "+ Add New Annotation" at bounding box center [134, 313] width 91 height 10
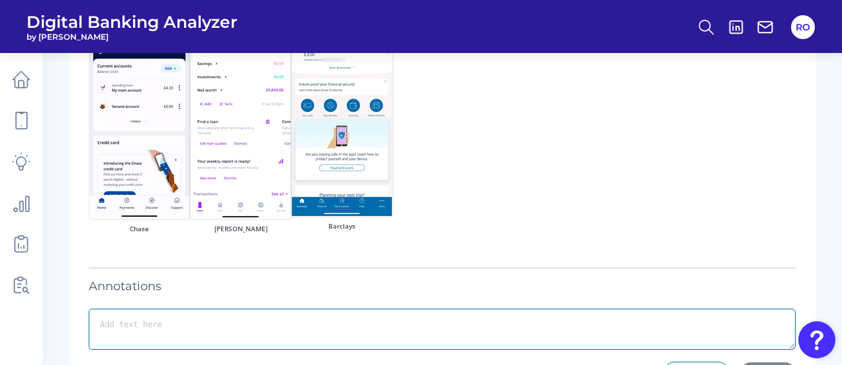
click at [161, 317] on textarea at bounding box center [442, 328] width 707 height 41
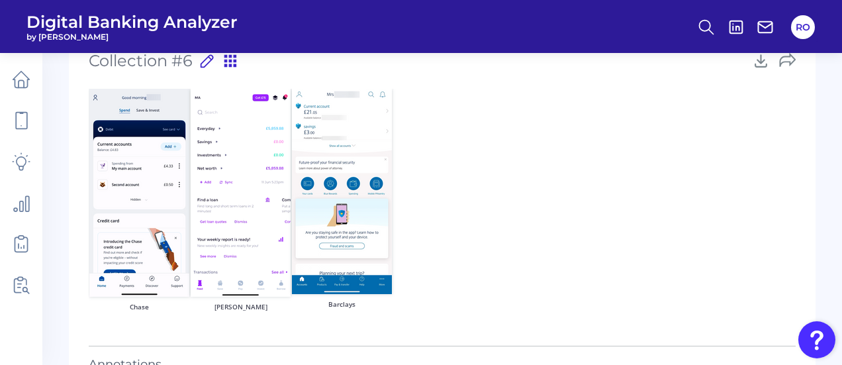
scroll to position [0, 0]
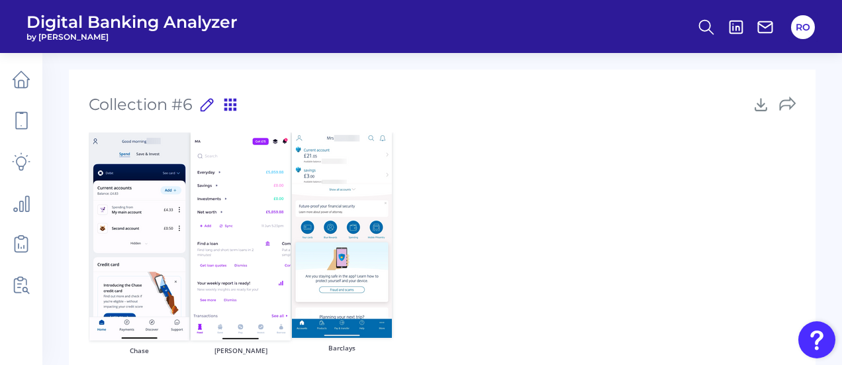
type textarea "-"
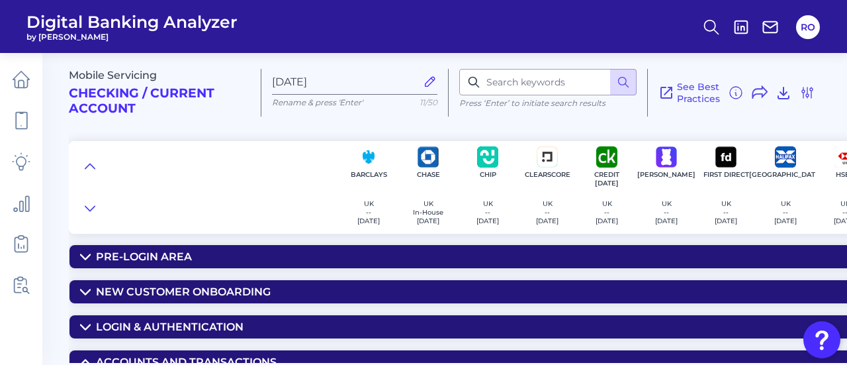
scroll to position [662, 0]
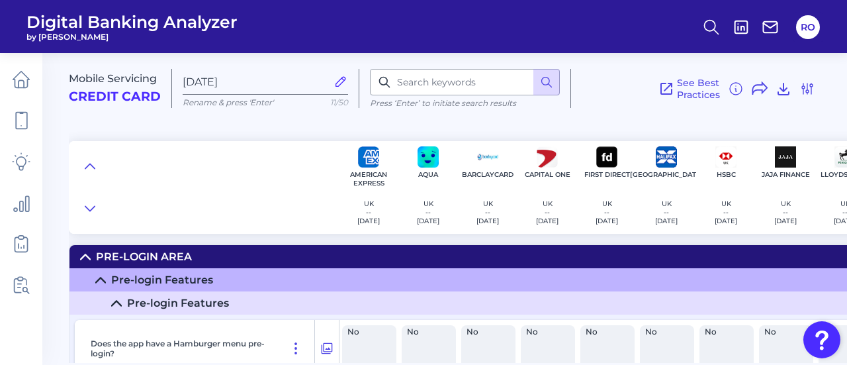
click at [114, 304] on icon at bounding box center [116, 303] width 11 height 11
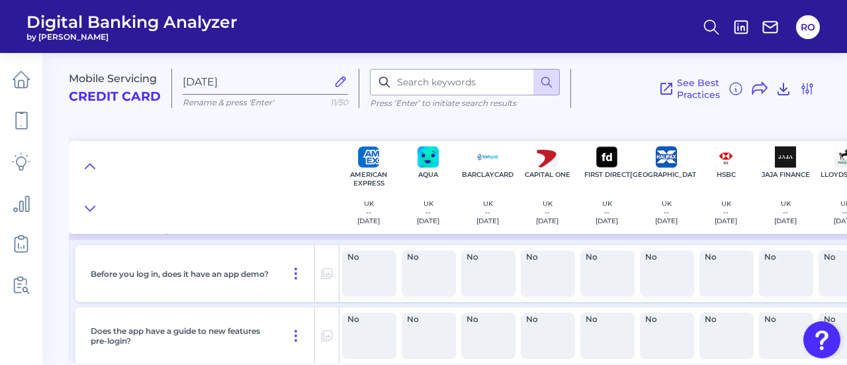
scroll to position [530, 0]
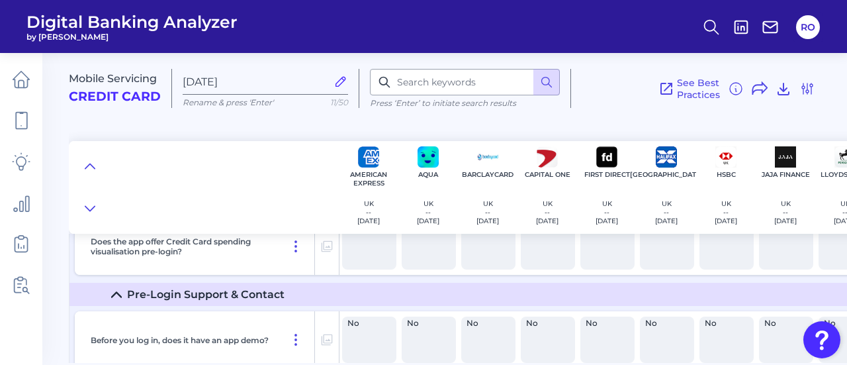
click at [117, 293] on icon at bounding box center [116, 294] width 9 height 5
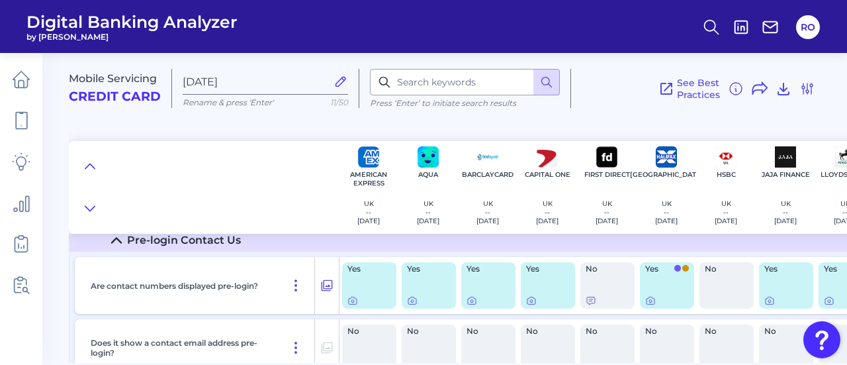
scroll to position [596, 0]
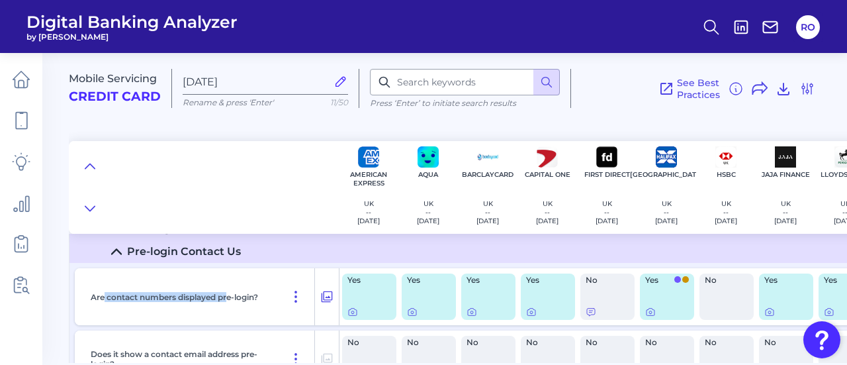
drag, startPoint x: 105, startPoint y: 290, endPoint x: 232, endPoint y: 290, distance: 127.1
click at [232, 290] on div "Are contact numbers displayed pre-login?" at bounding box center [200, 296] width 230 height 57
click at [735, 85] on icon at bounding box center [736, 89] width 16 height 16
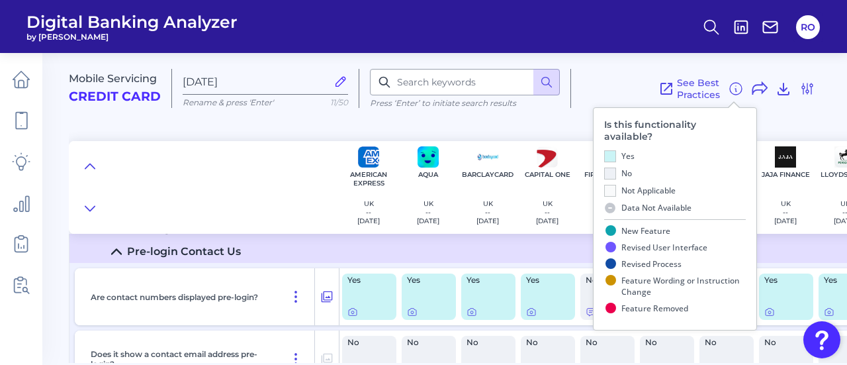
click at [622, 74] on div "See Best Practices Filters Clear all filters Experience Reset Mobile Servicing …" at bounding box center [693, 88] width 244 height 39
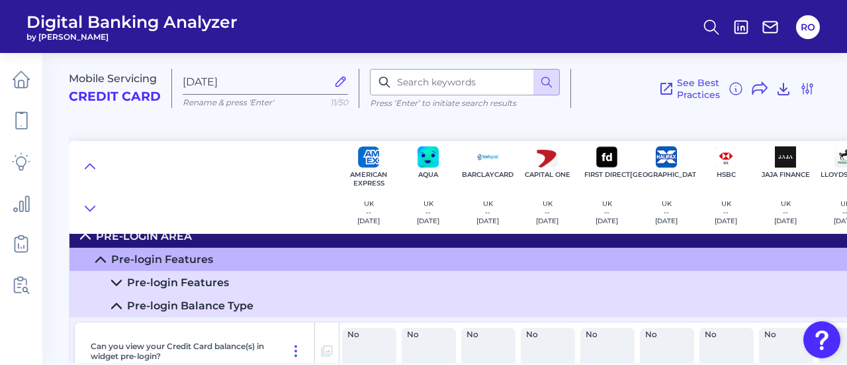
scroll to position [0, 0]
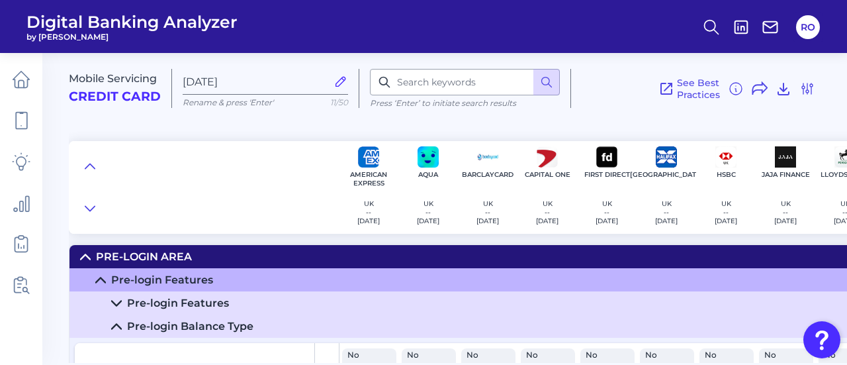
click at [105, 275] on icon at bounding box center [100, 280] width 11 height 11
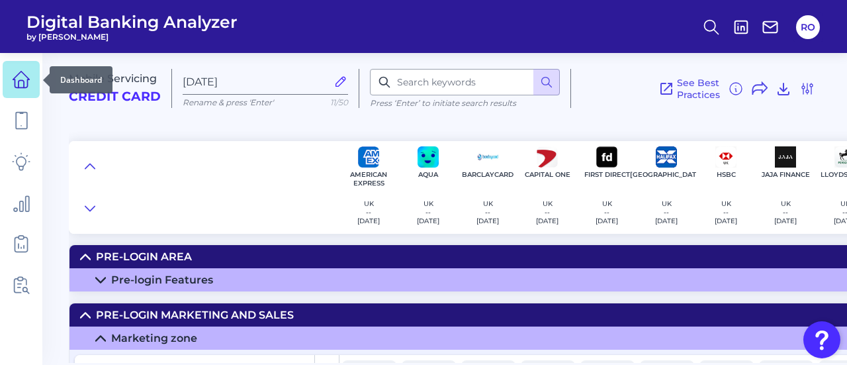
click at [14, 79] on icon at bounding box center [21, 79] width 17 height 17
